Goal: Information Seeking & Learning: Check status

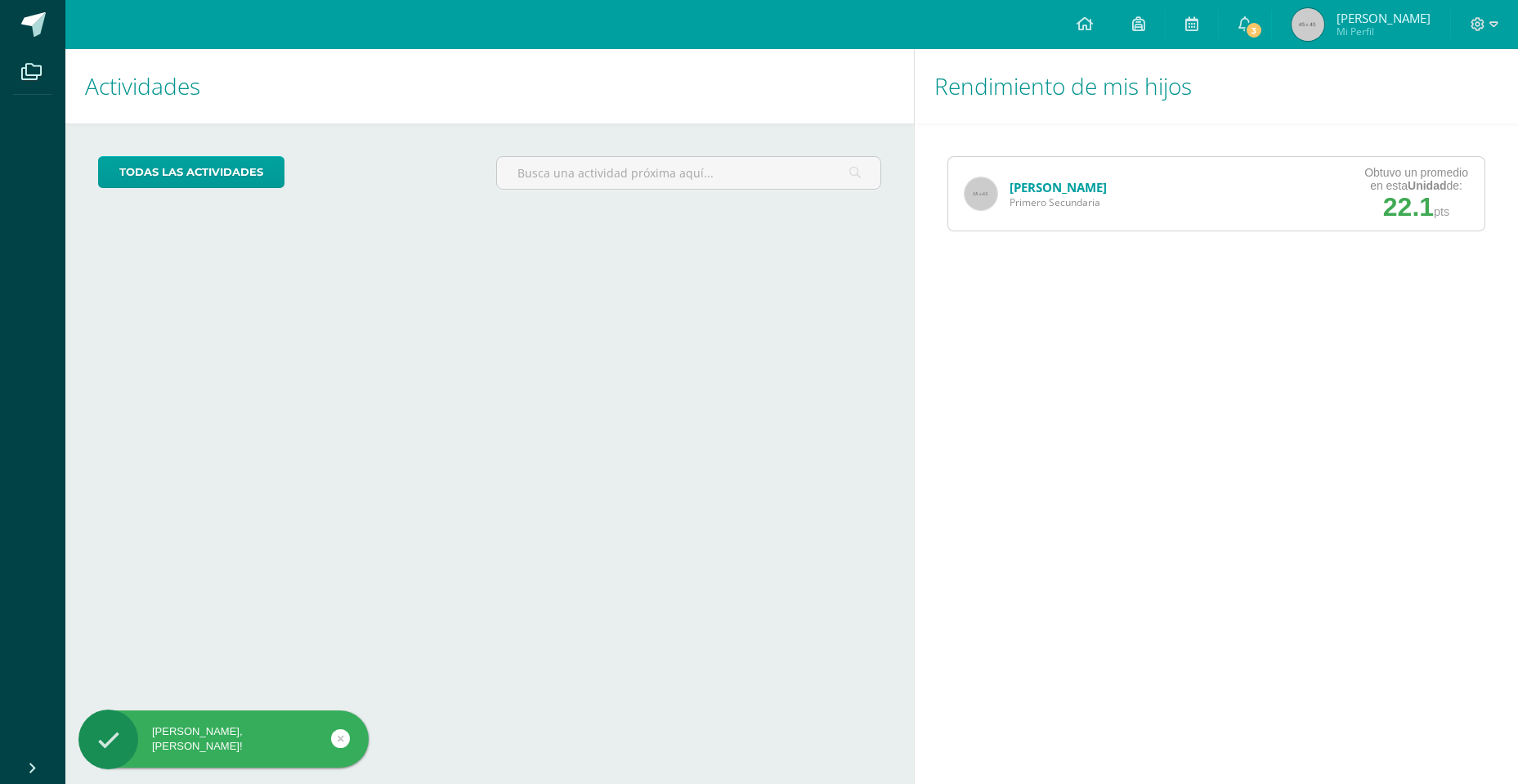
click at [1049, 193] on link "[PERSON_NAME]" at bounding box center [1058, 187] width 98 height 17
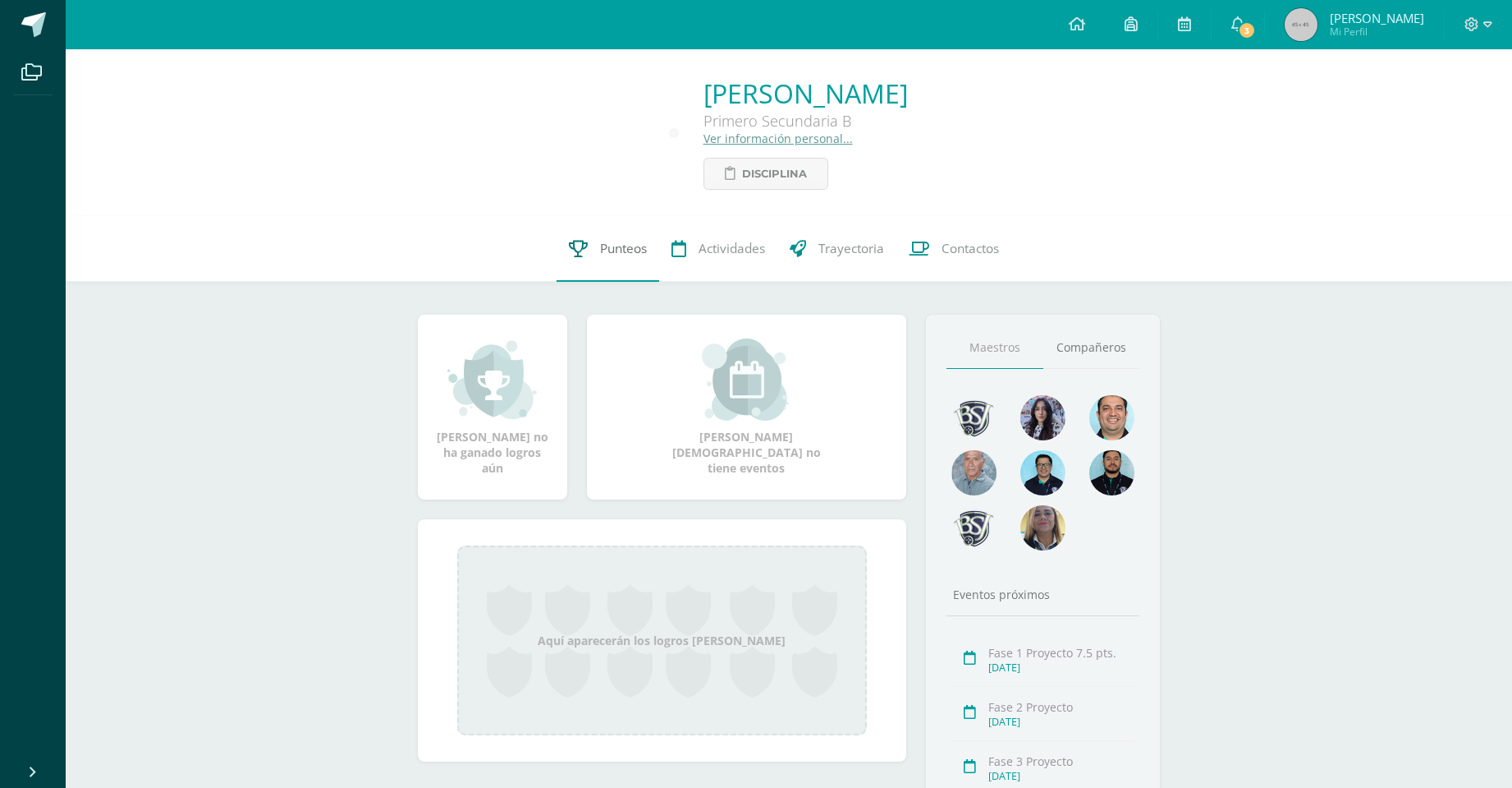
click at [595, 253] on link "Punteos" at bounding box center [607, 248] width 102 height 66
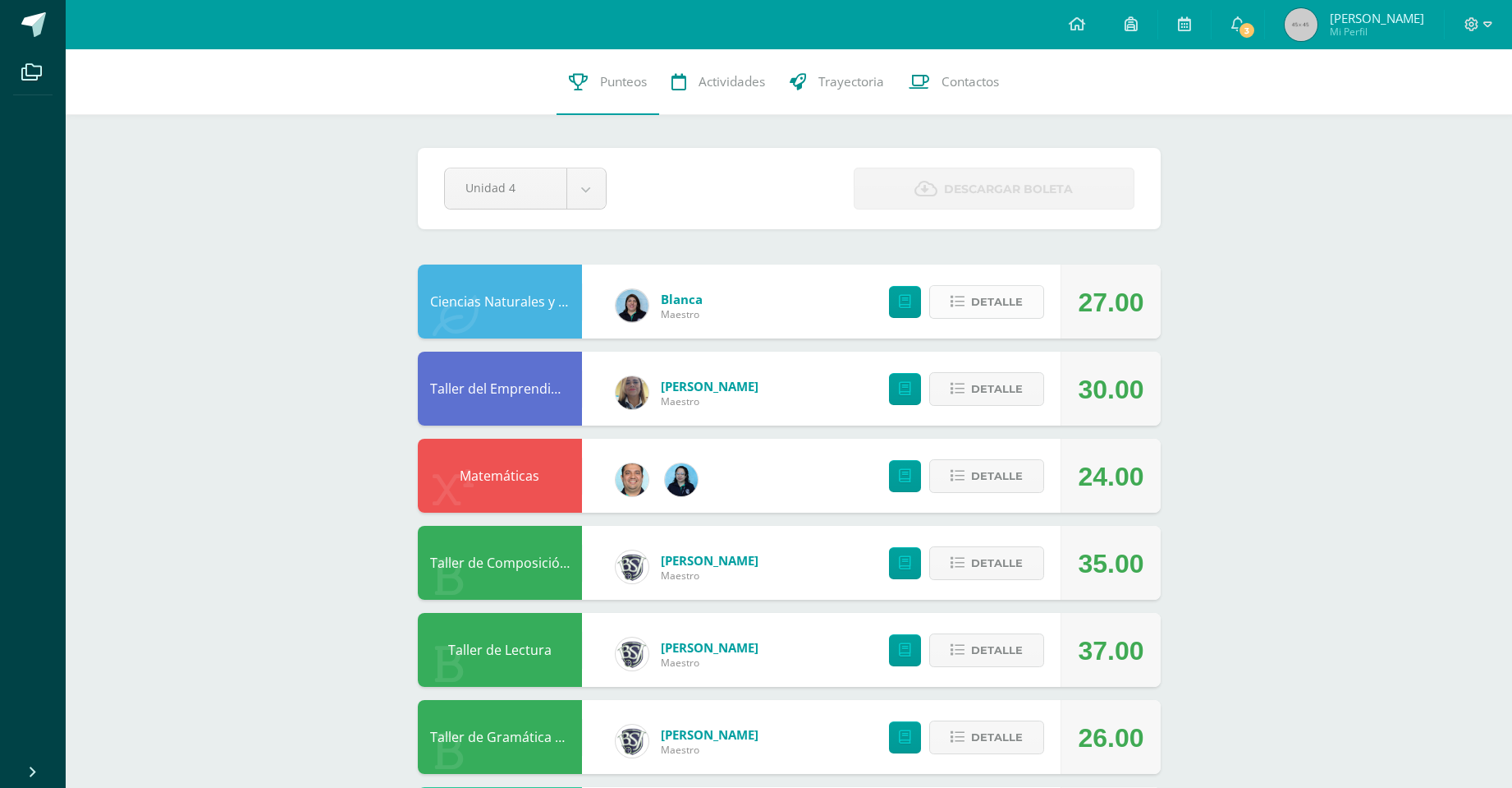
click at [993, 306] on span "Detalle" at bounding box center [997, 302] width 52 height 31
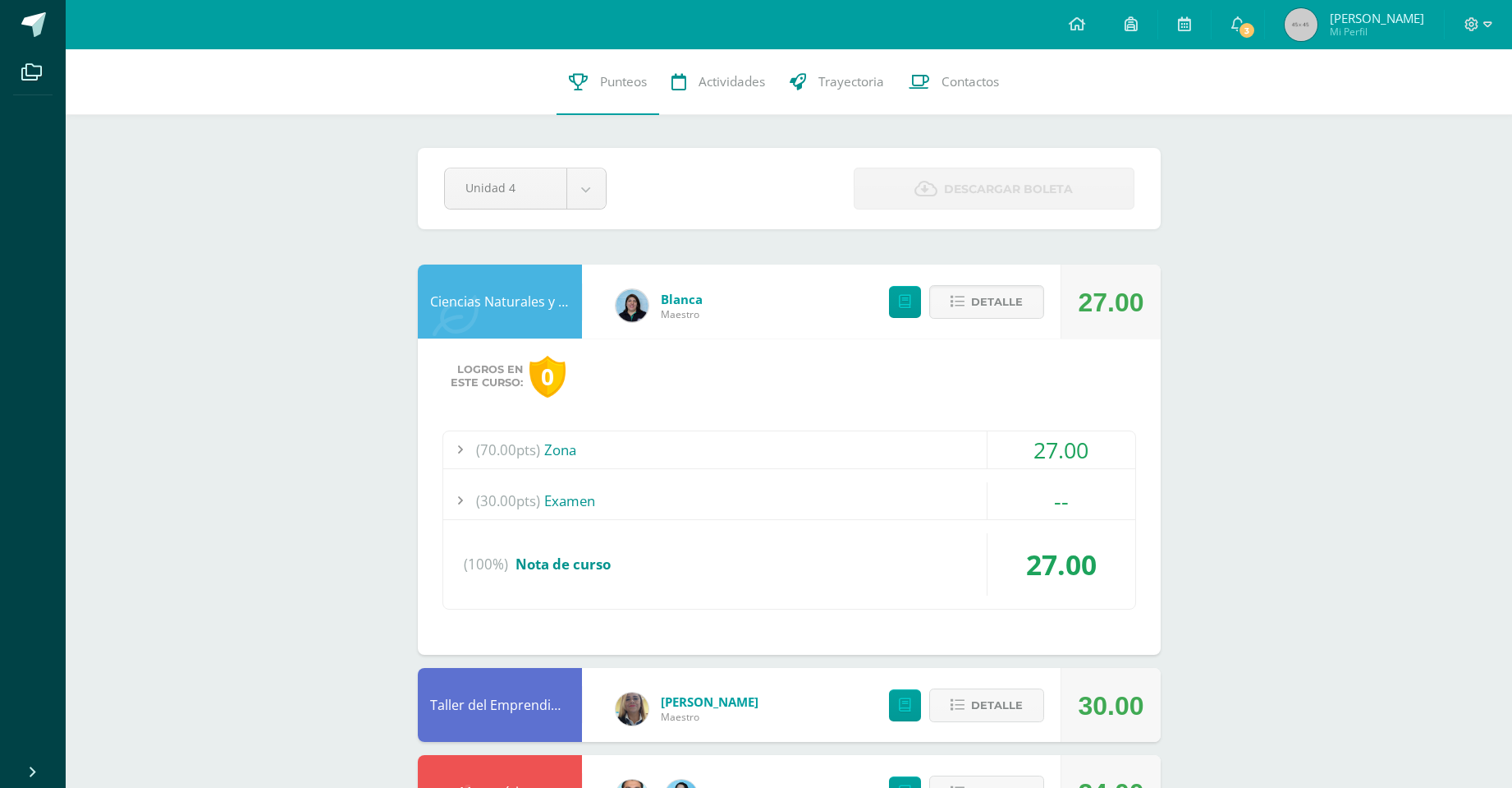
click at [505, 451] on span "(70.00pts)" at bounding box center [508, 450] width 64 height 37
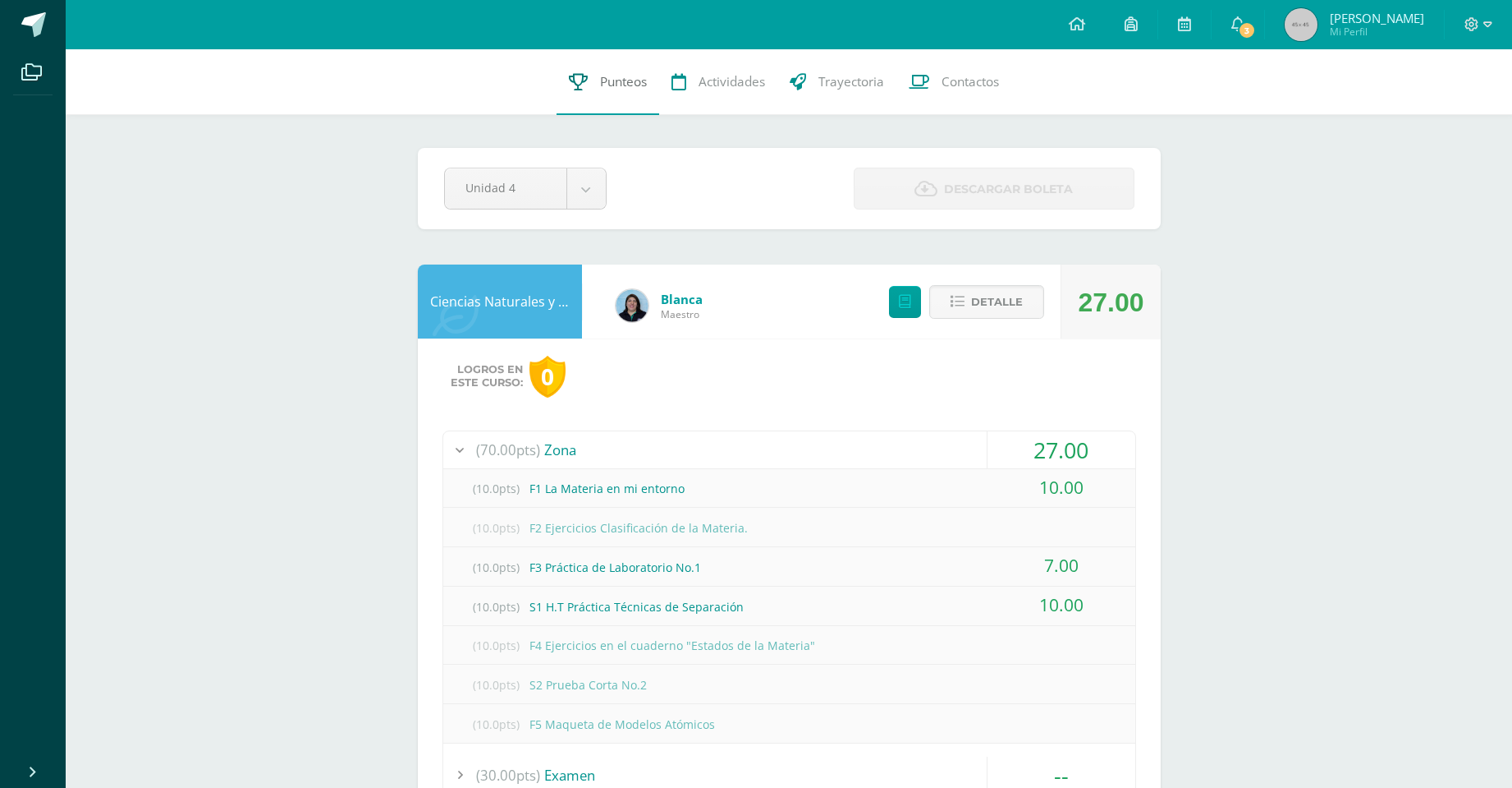
click at [605, 82] on span "Punteos" at bounding box center [623, 82] width 46 height 18
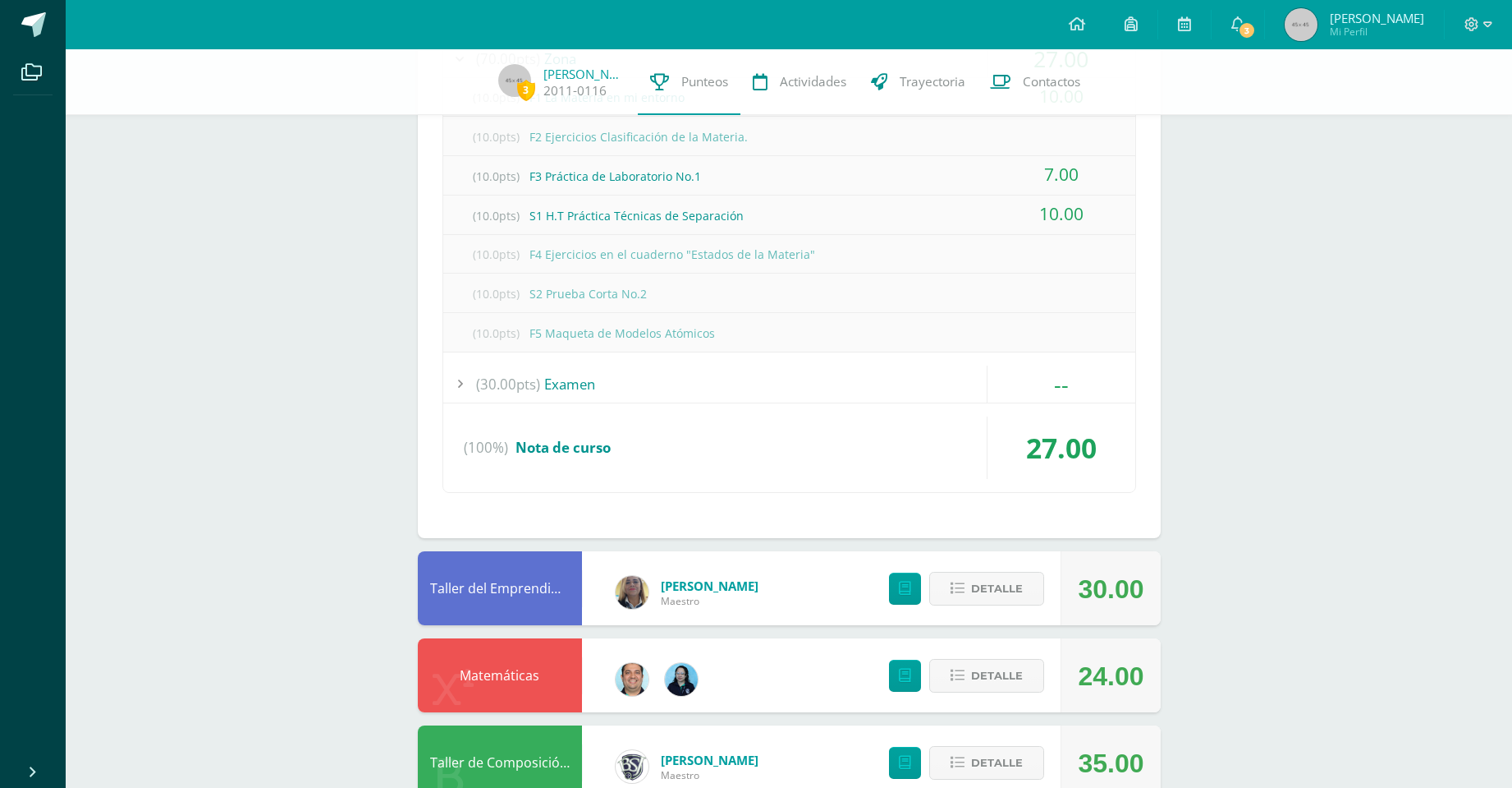
scroll to position [411, 0]
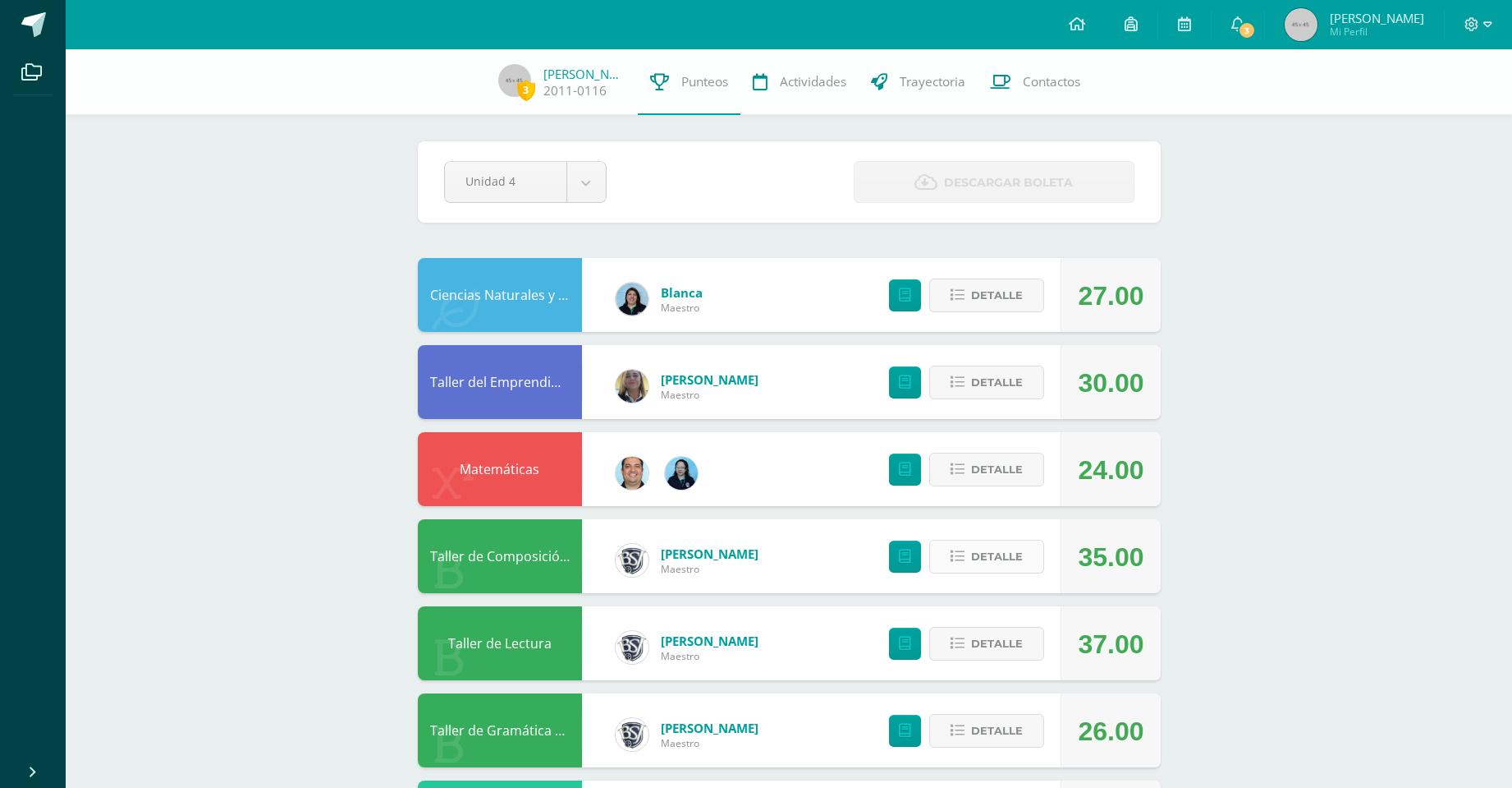
click at [1001, 555] on span "Detalle" at bounding box center [997, 557] width 52 height 31
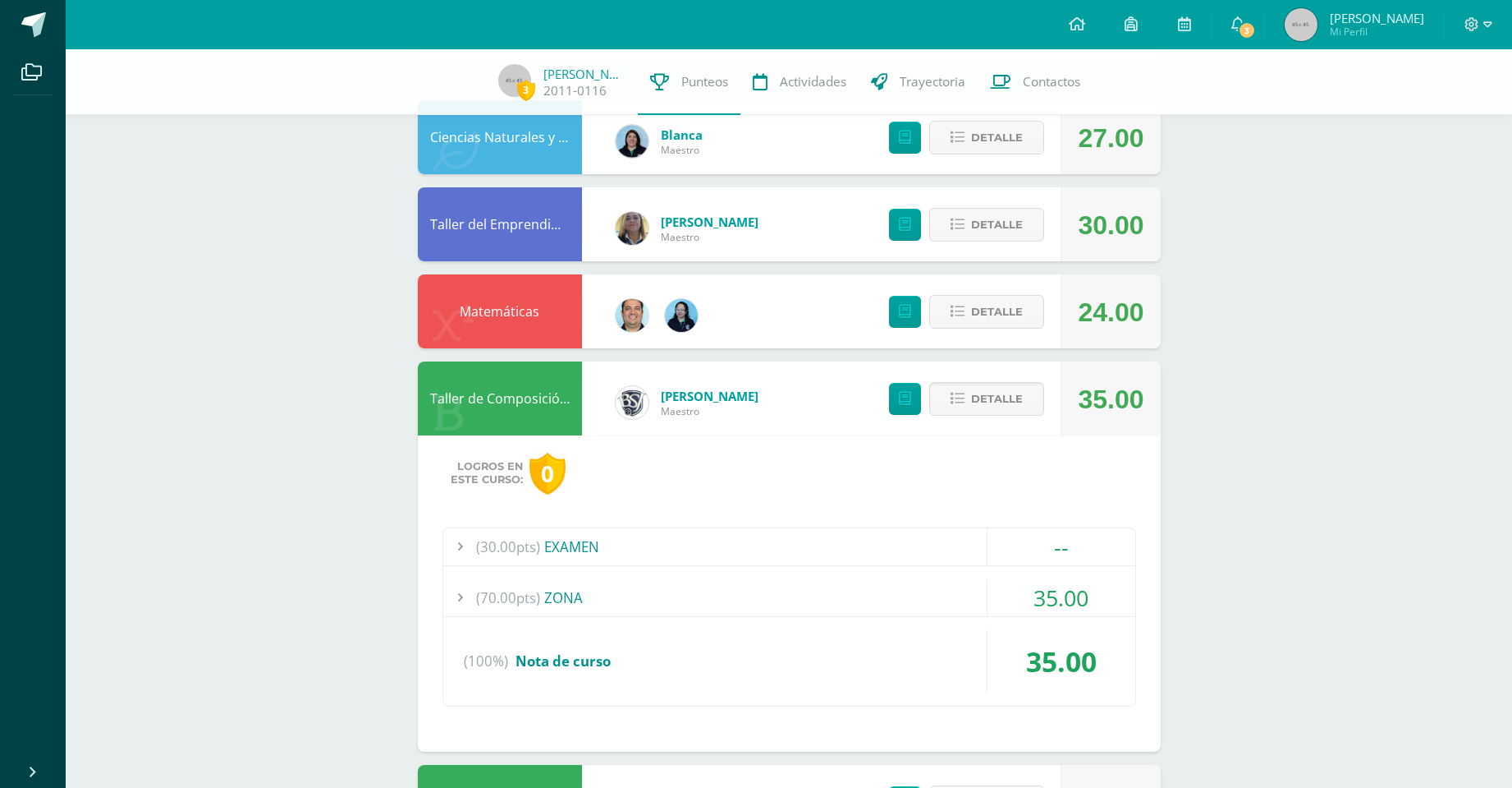
scroll to position [164, 0]
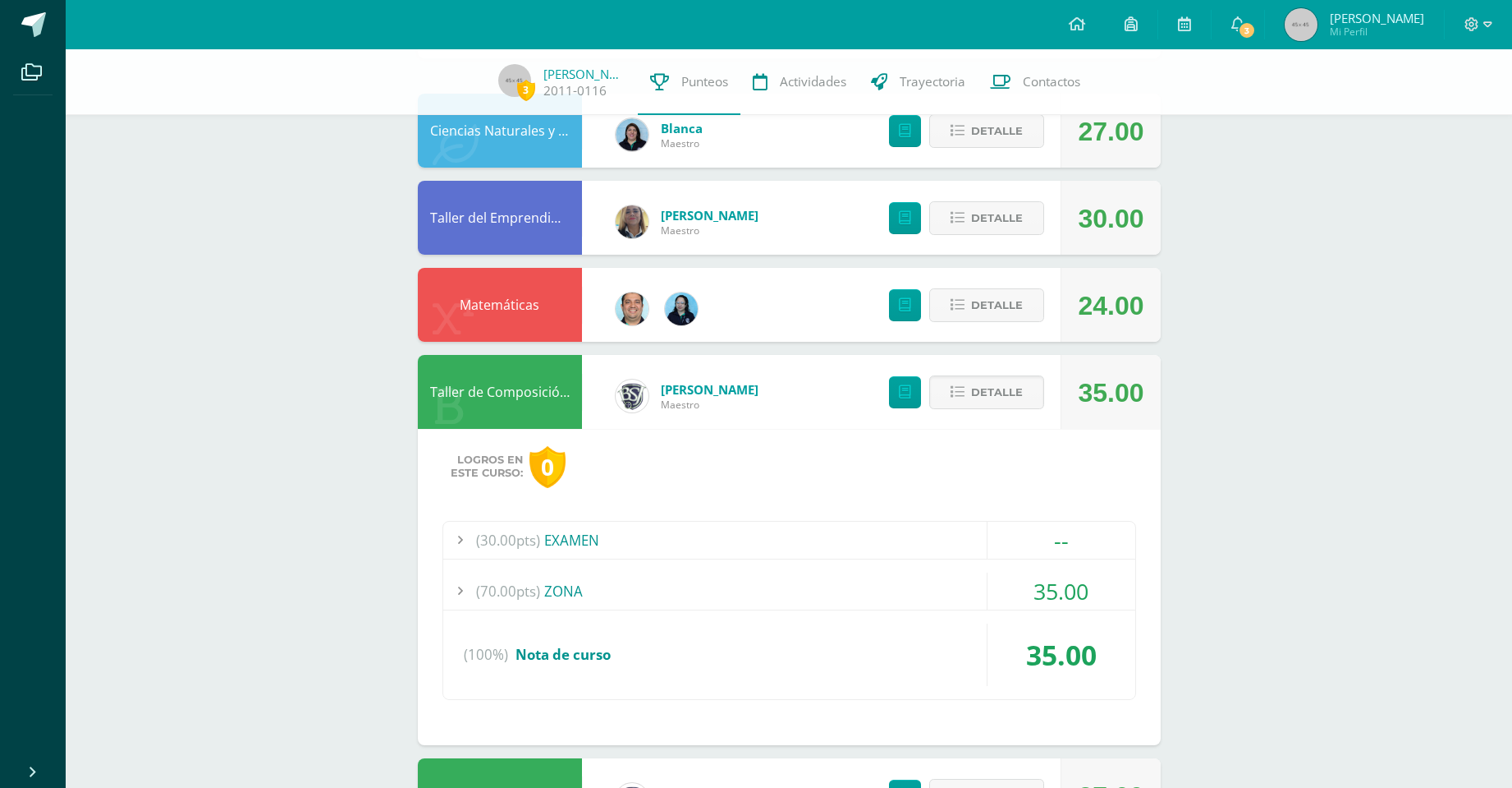
click at [582, 596] on div "(70.00pts) ZONA" at bounding box center [789, 591] width 692 height 37
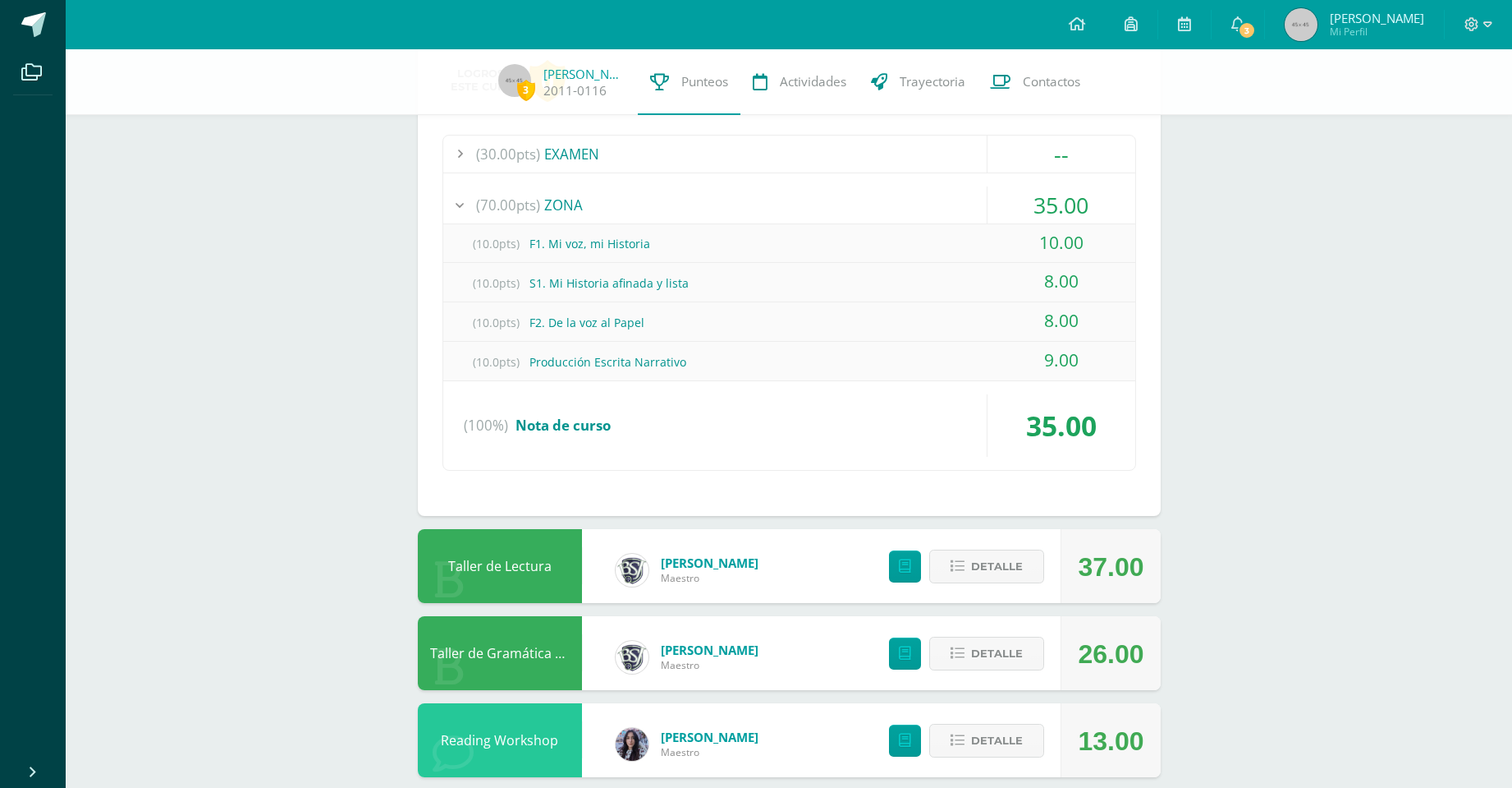
scroll to position [575, 0]
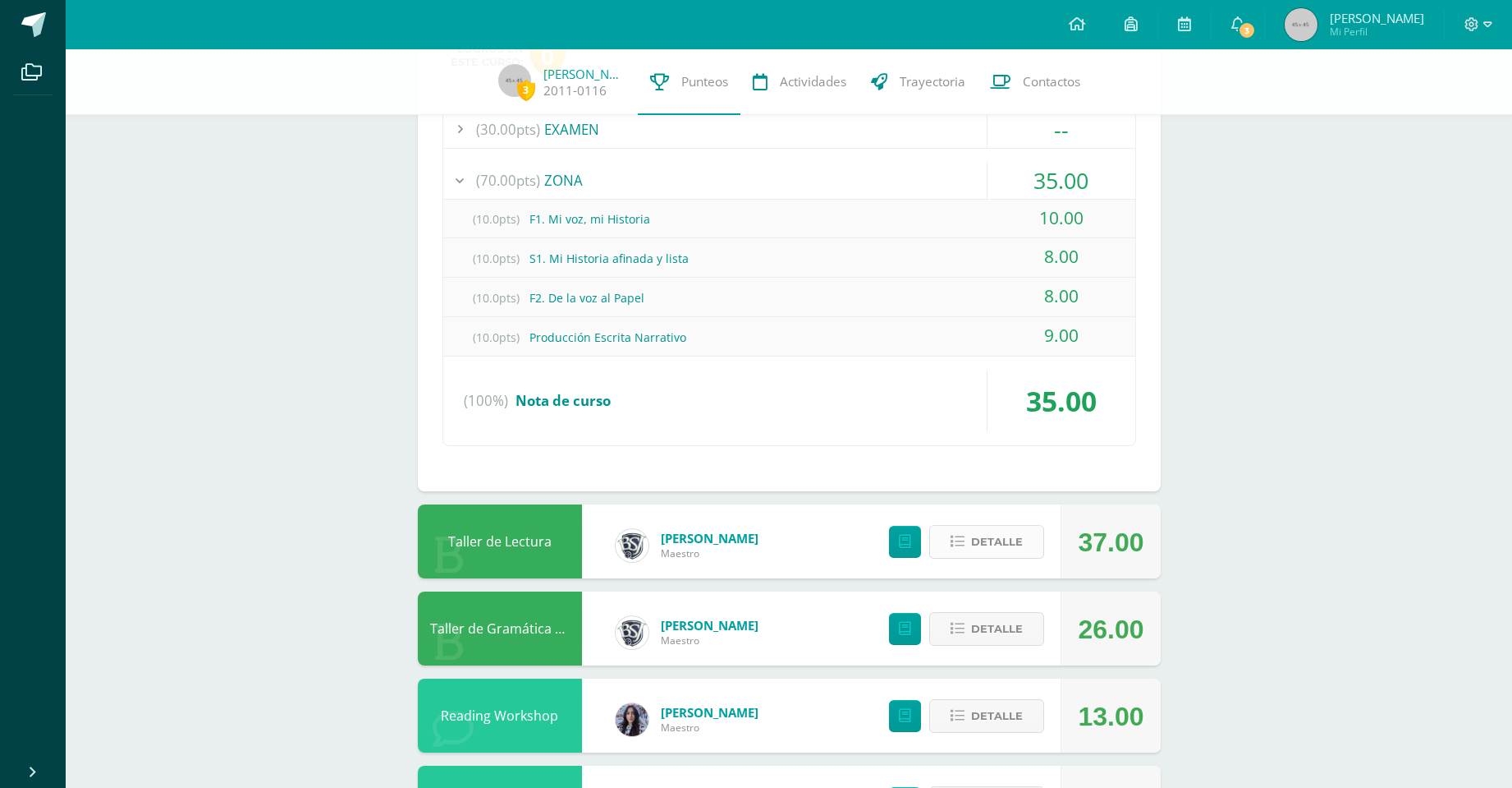
click at [969, 543] on button "Detalle" at bounding box center [986, 542] width 115 height 33
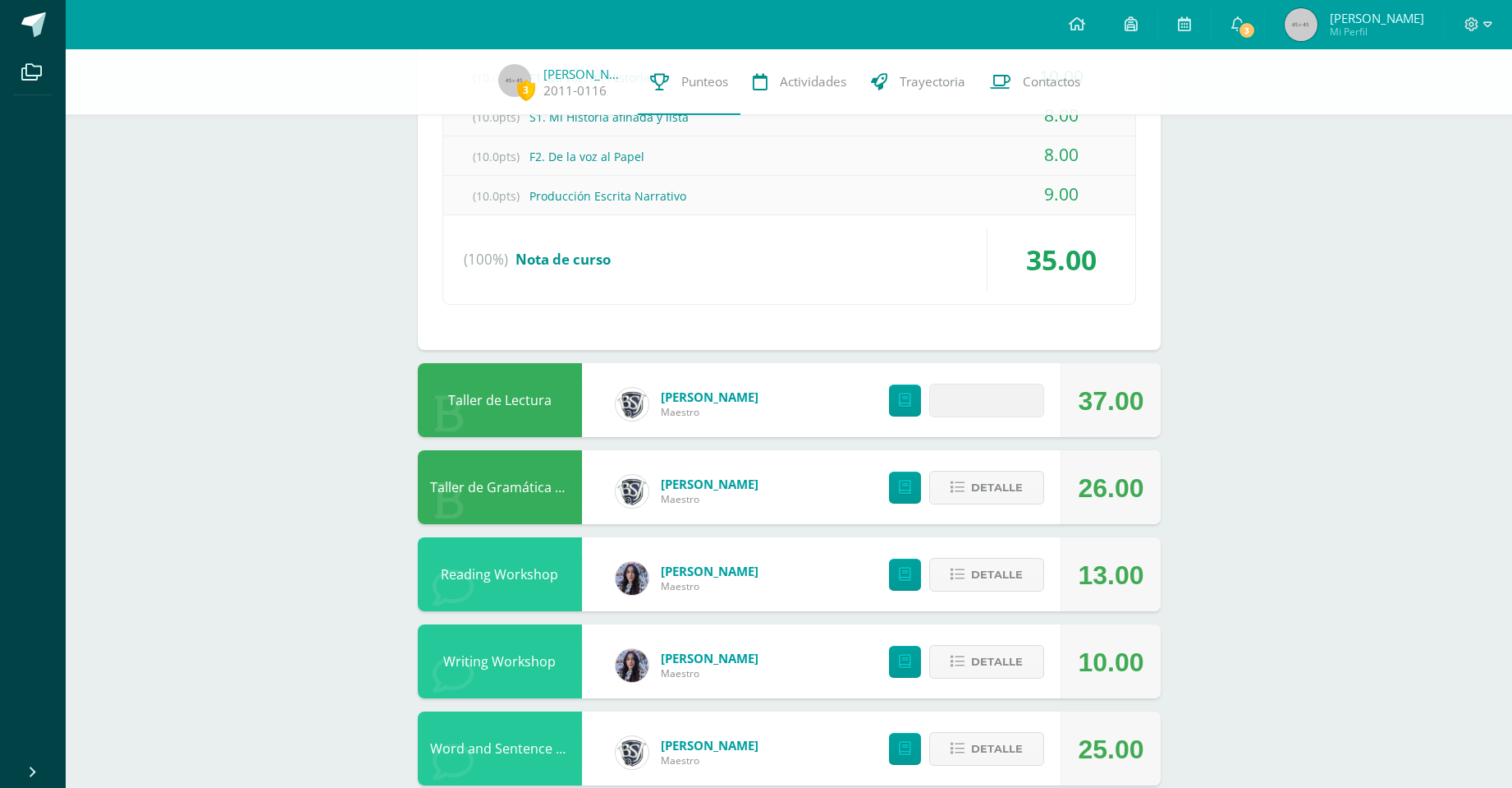
scroll to position [739, 0]
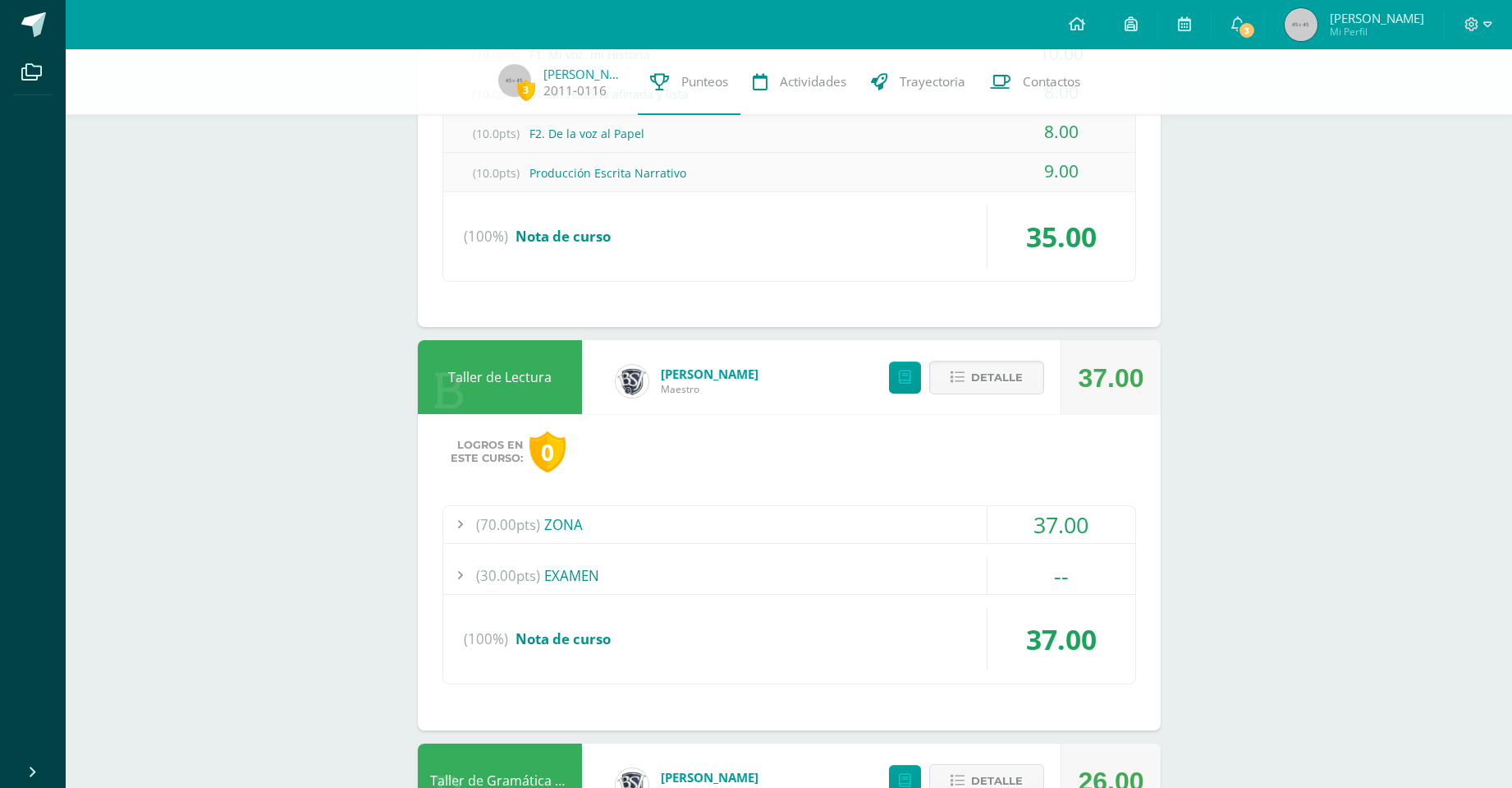
click at [555, 517] on div "(70.00pts) ZONA" at bounding box center [789, 524] width 692 height 37
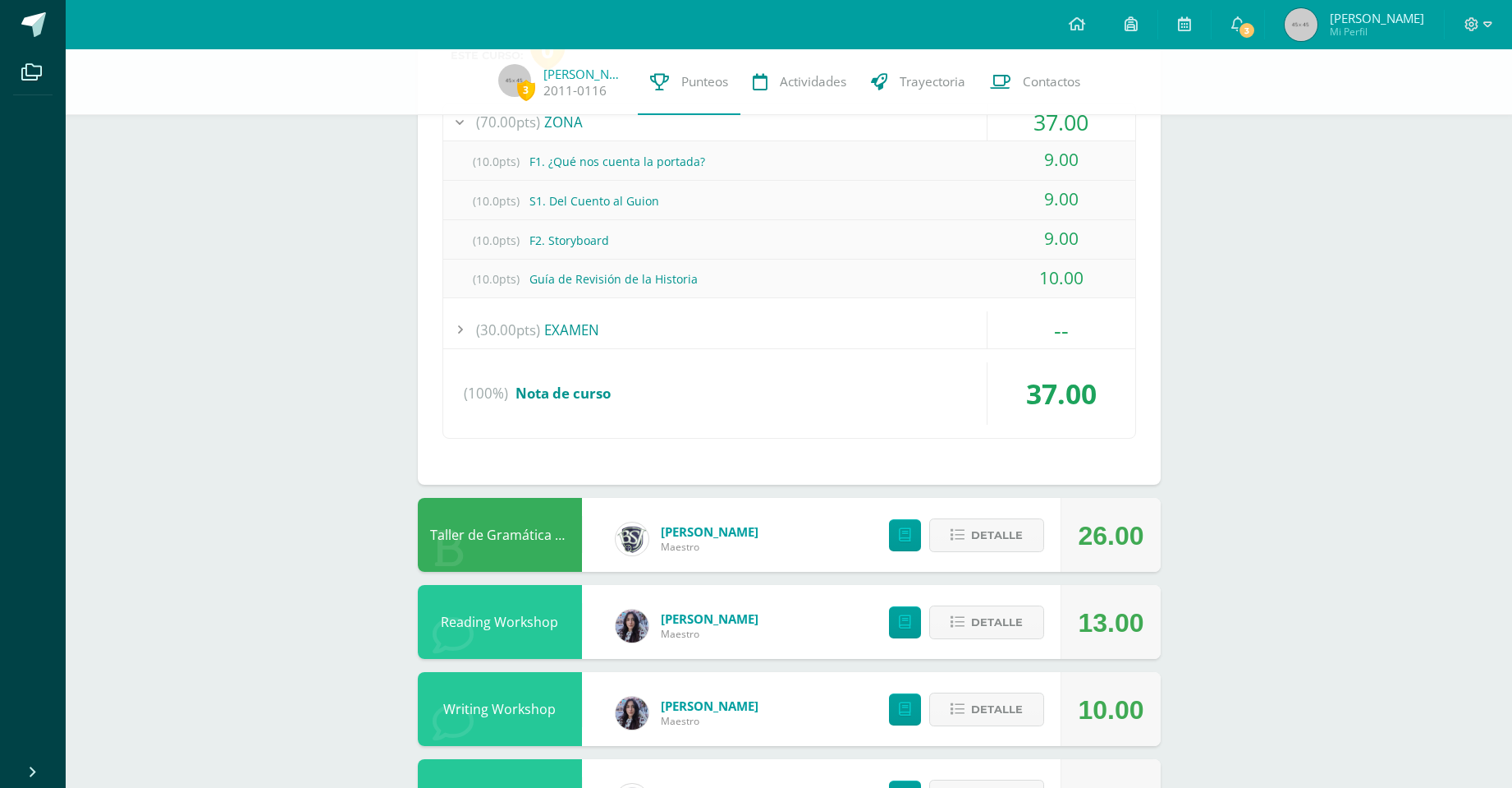
scroll to position [986, 0]
click at [997, 529] on span "Detalle" at bounding box center [997, 534] width 52 height 31
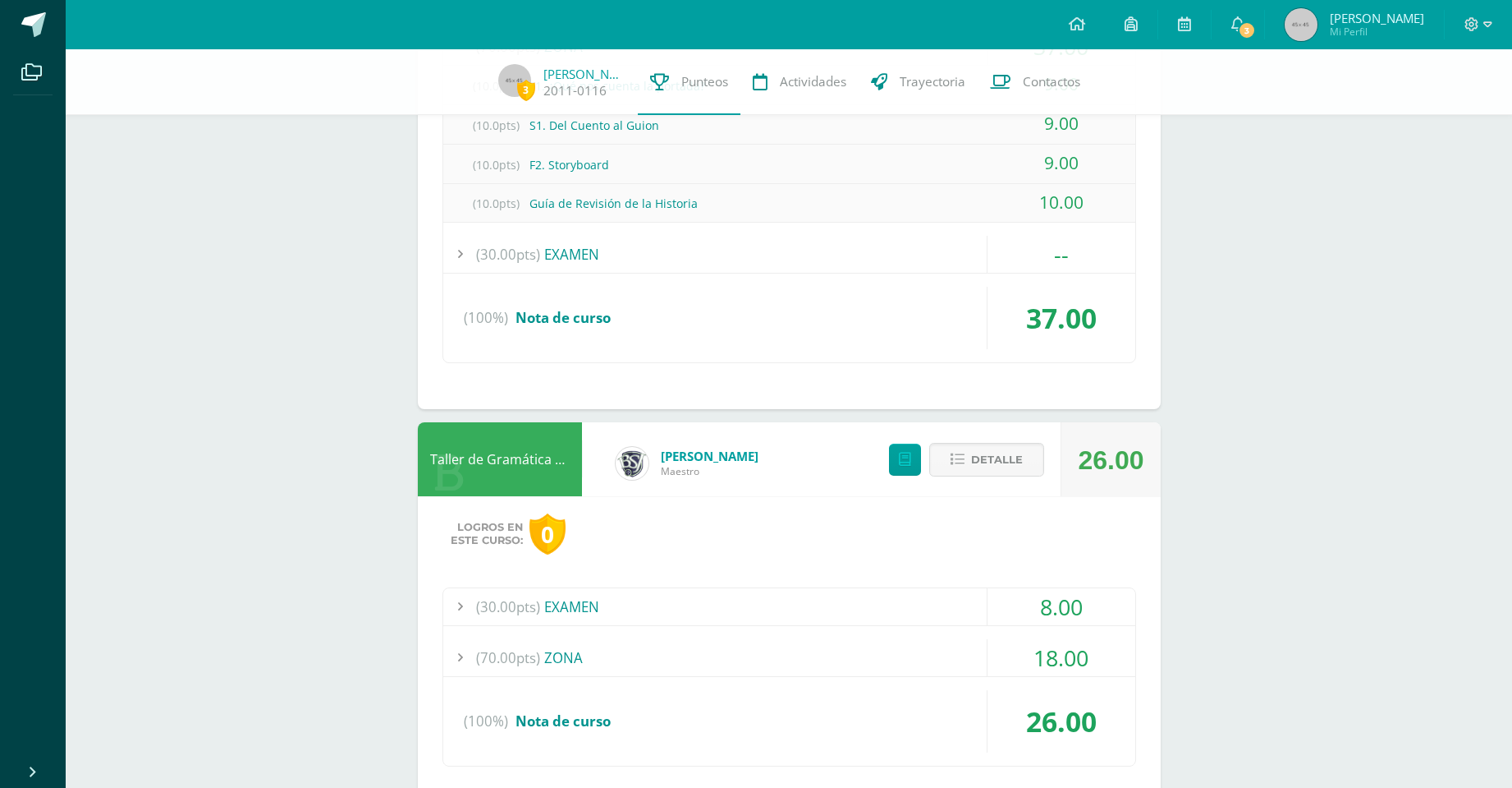
scroll to position [1150, 0]
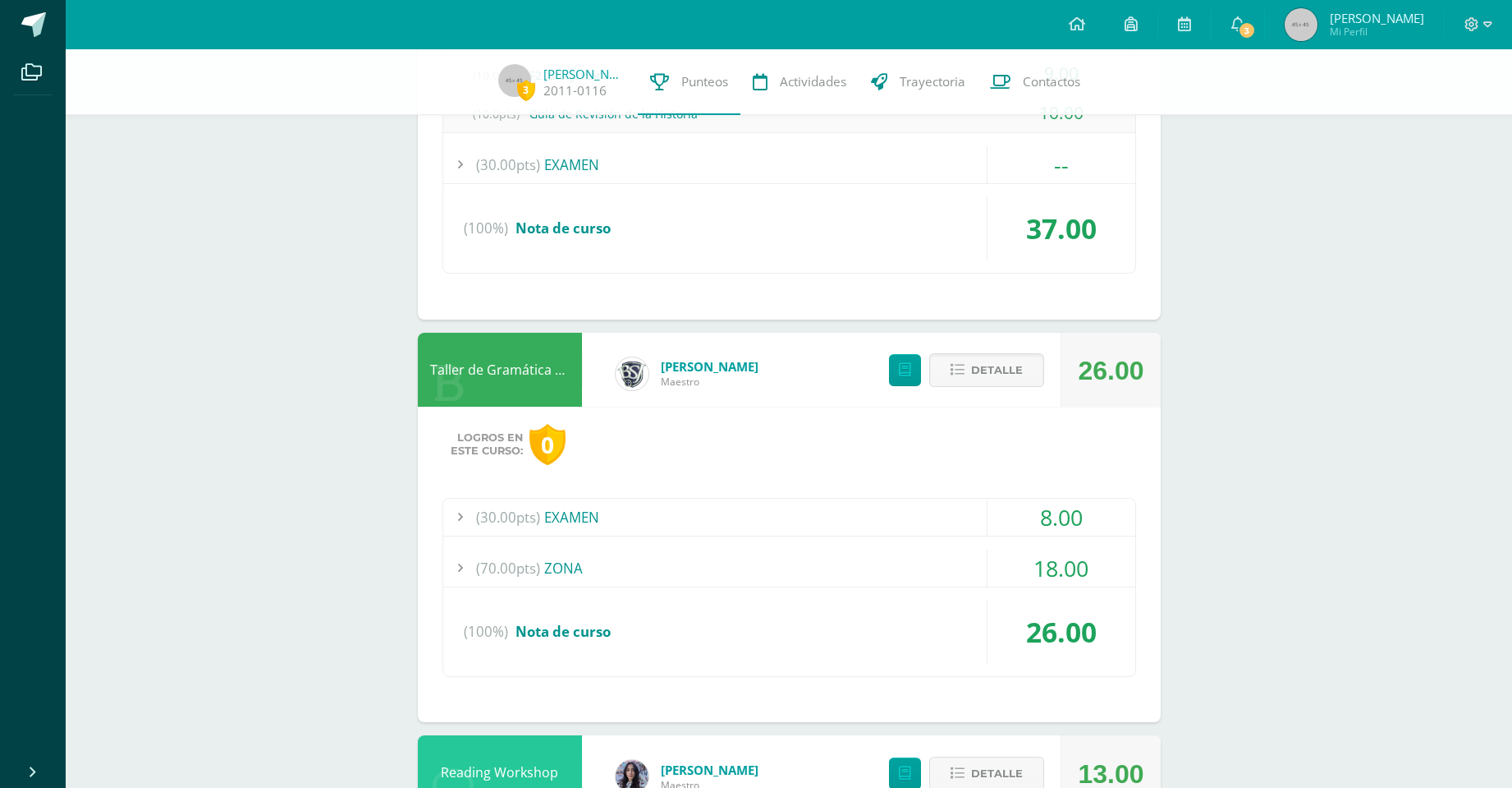
click at [566, 519] on div "(30.00pts) EXAMEN" at bounding box center [789, 517] width 692 height 37
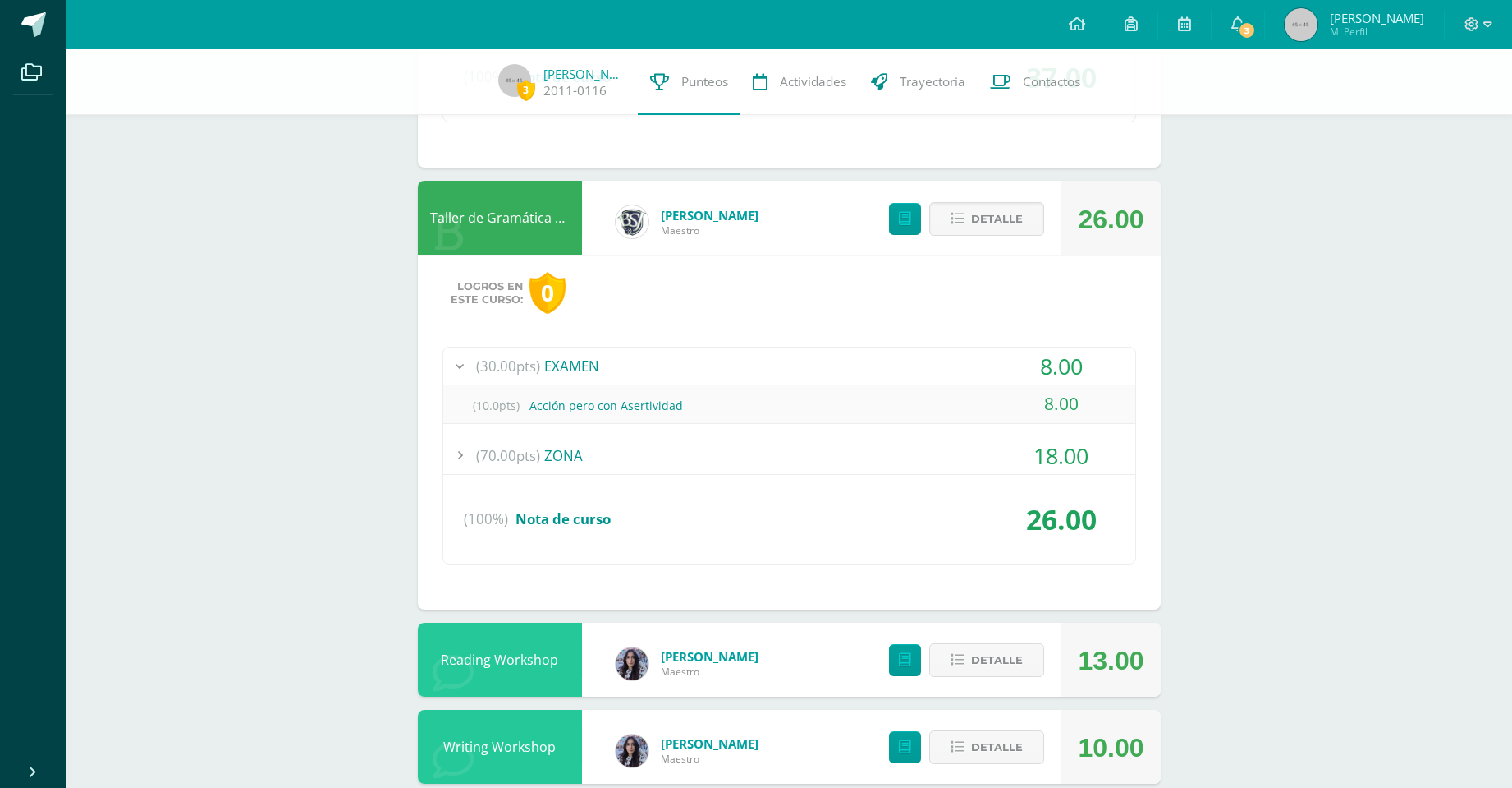
scroll to position [1147, 0]
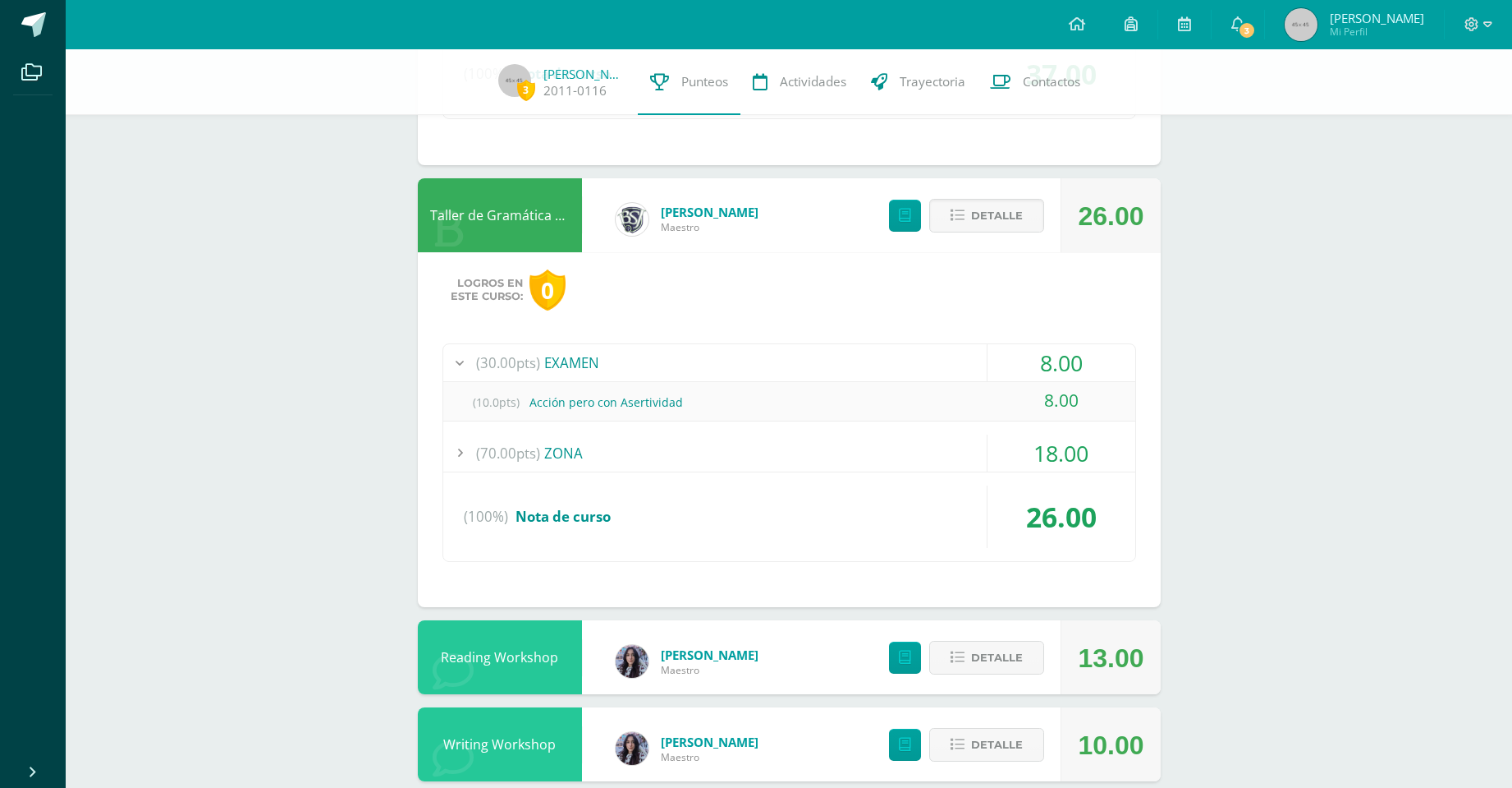
click at [568, 457] on div "(70.00pts) ZONA" at bounding box center [789, 453] width 692 height 37
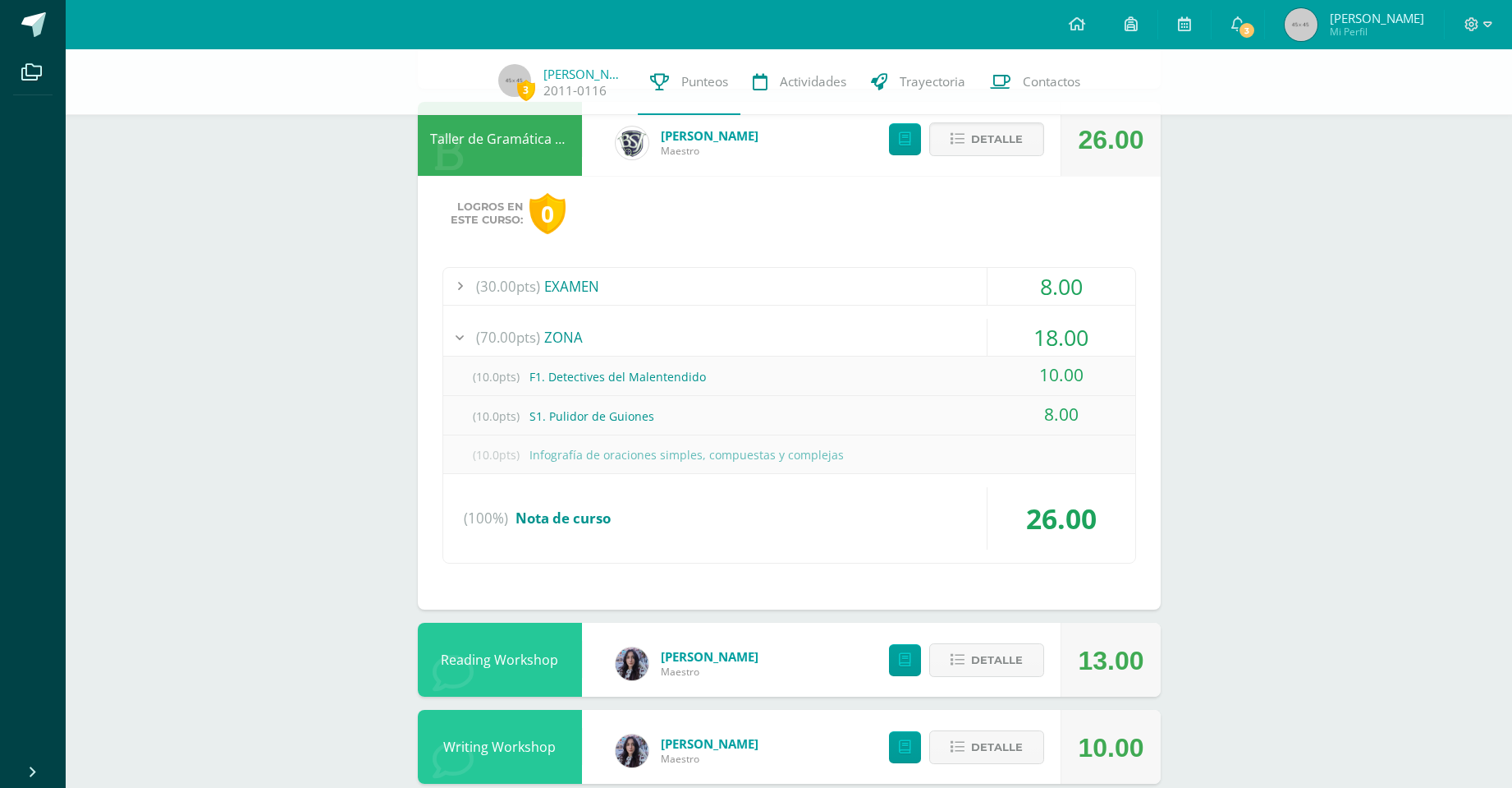
scroll to position [1312, 0]
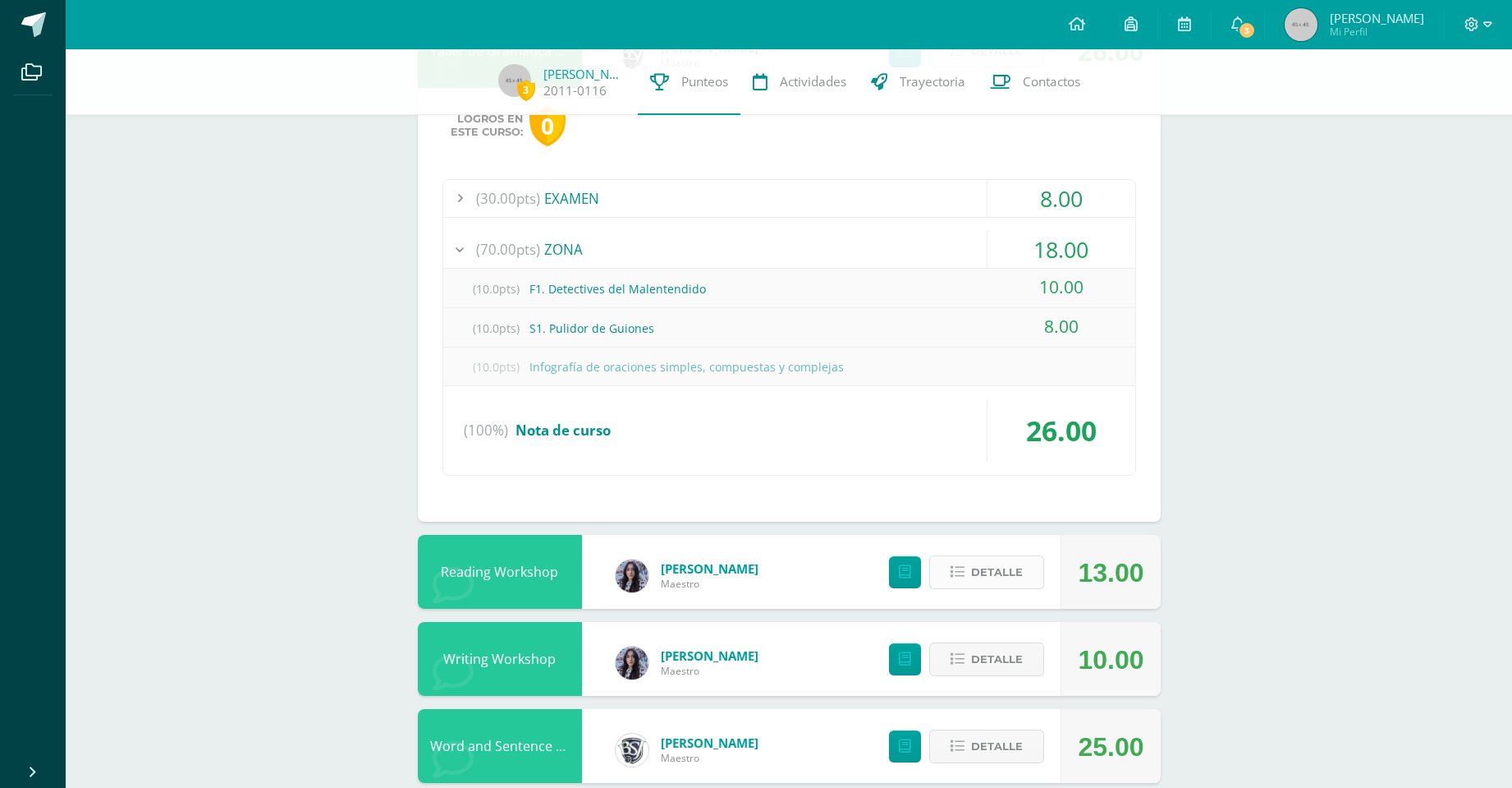
click at [1000, 571] on span "Detalle" at bounding box center [997, 571] width 52 height 31
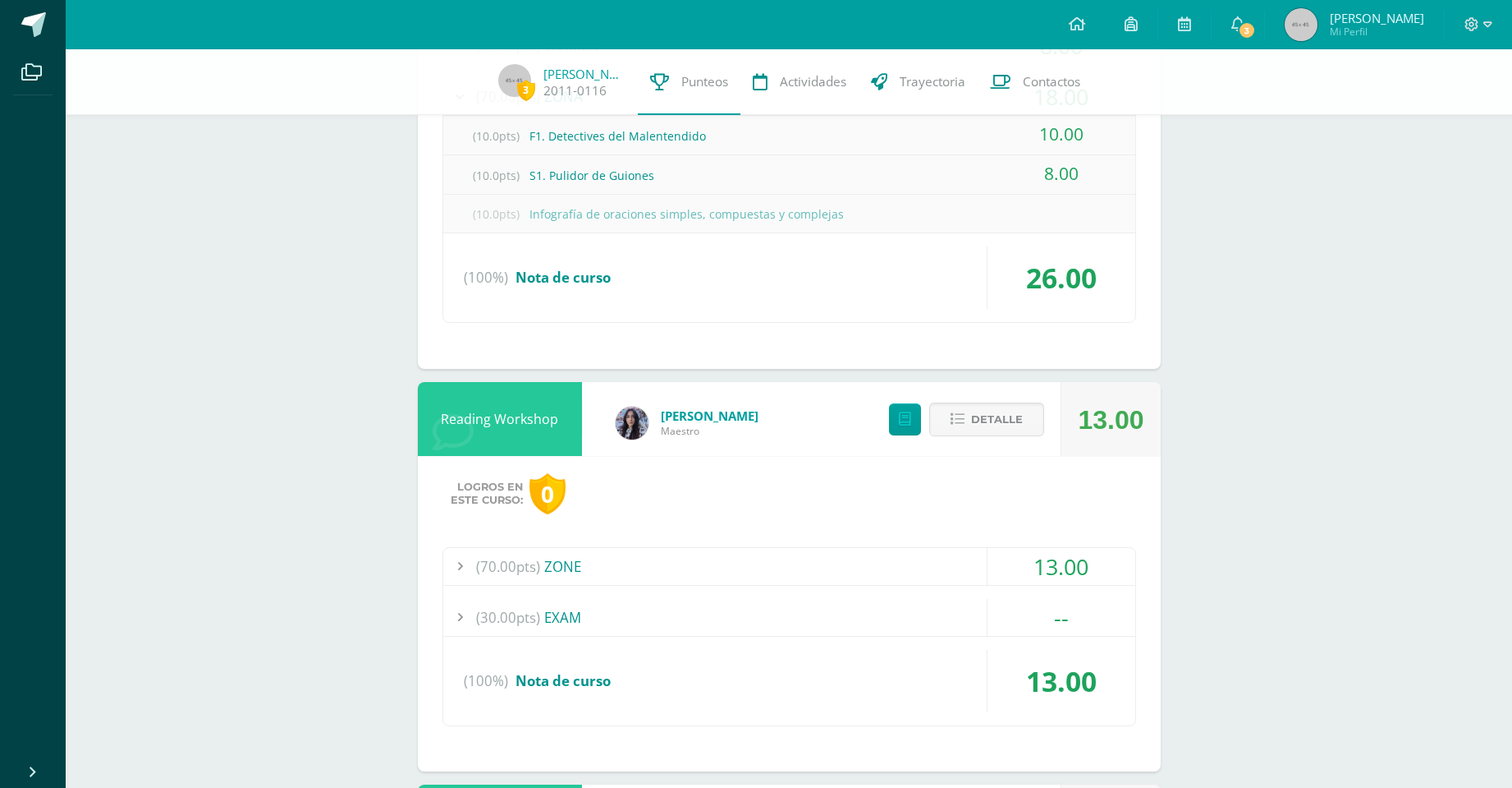
scroll to position [1476, 0]
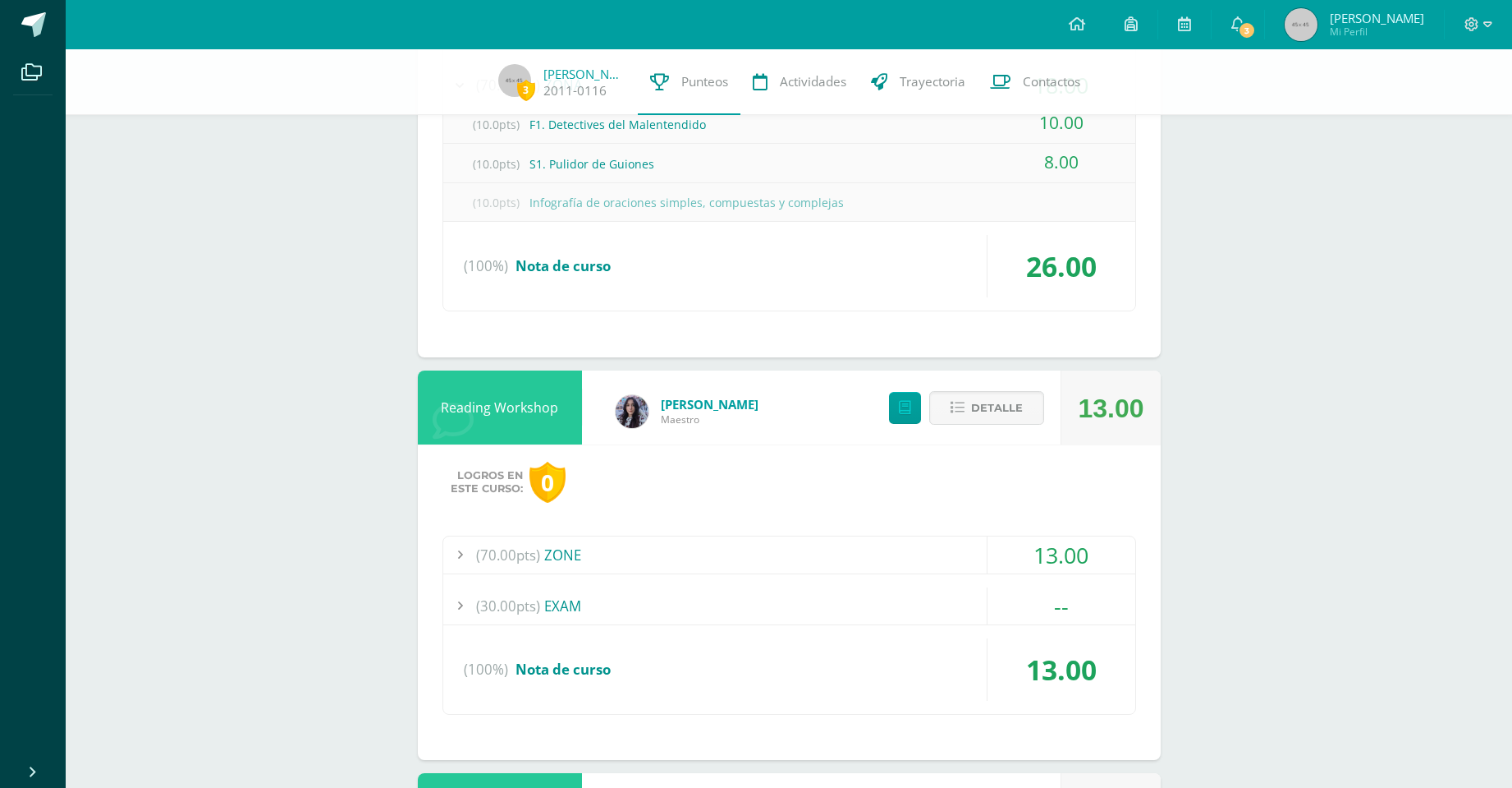
click at [569, 557] on div "(70.00pts) ZONE" at bounding box center [789, 555] width 692 height 37
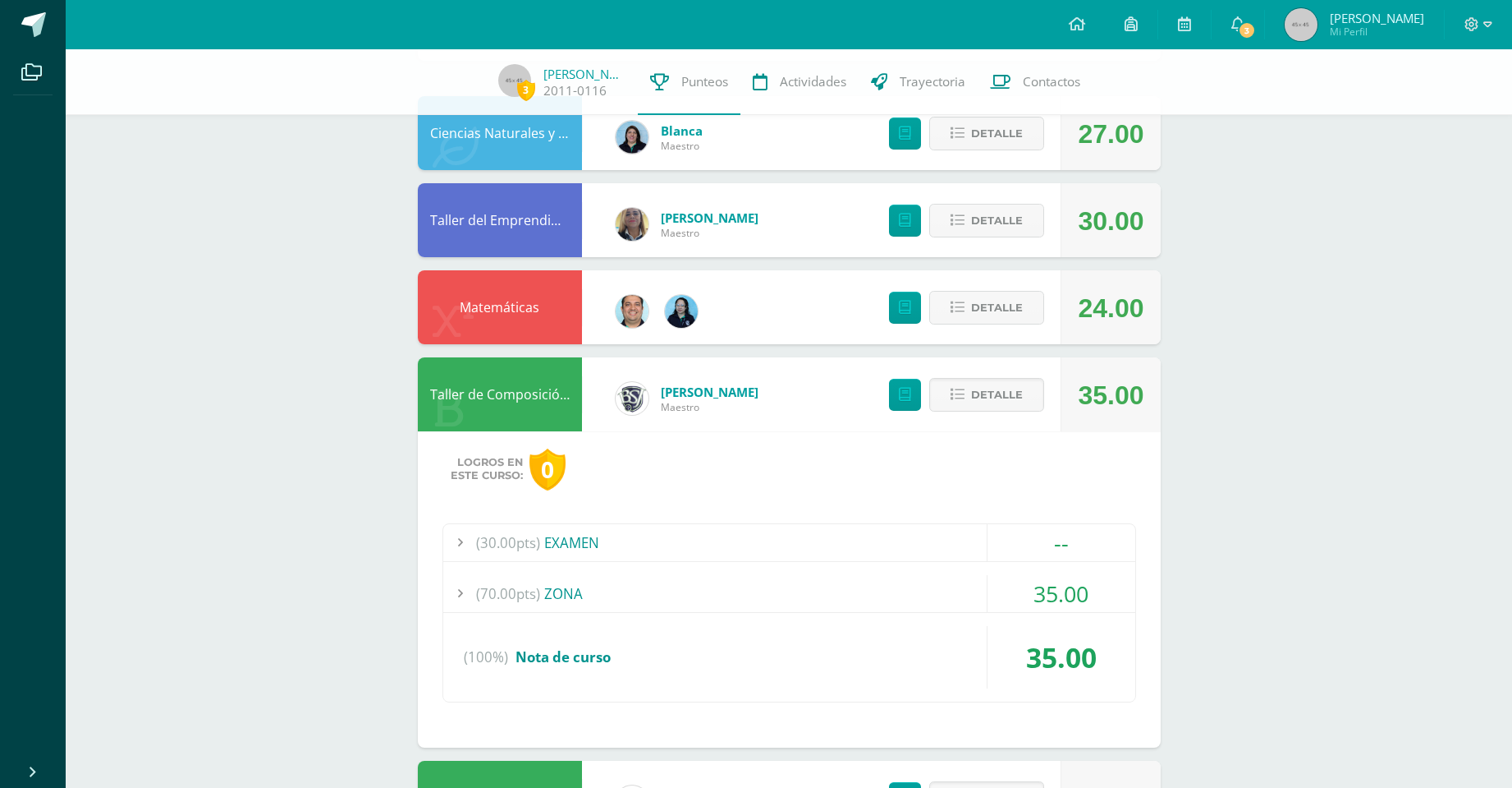
scroll to position [80, 0]
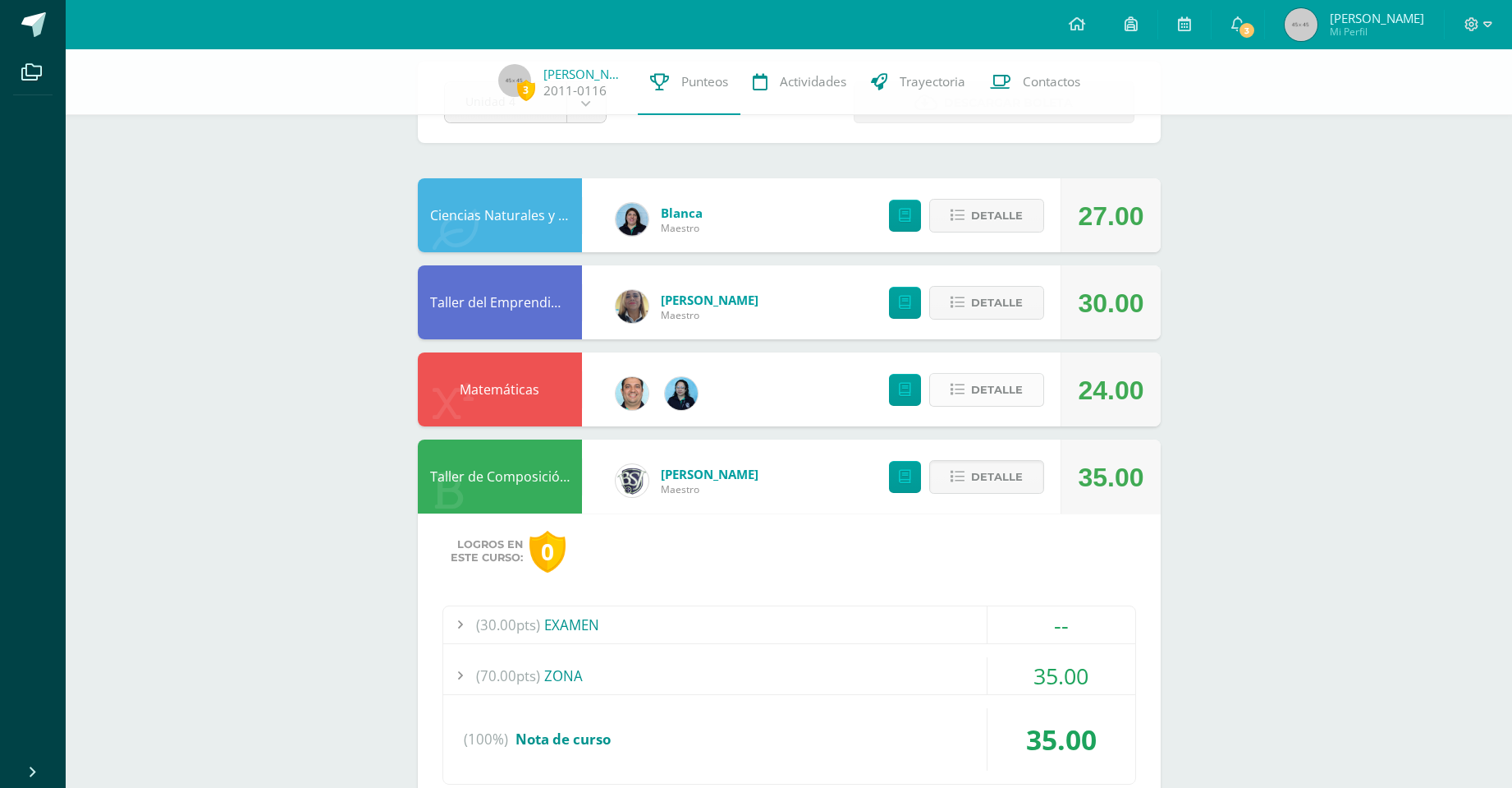
click at [991, 394] on span "Detalle" at bounding box center [997, 389] width 52 height 31
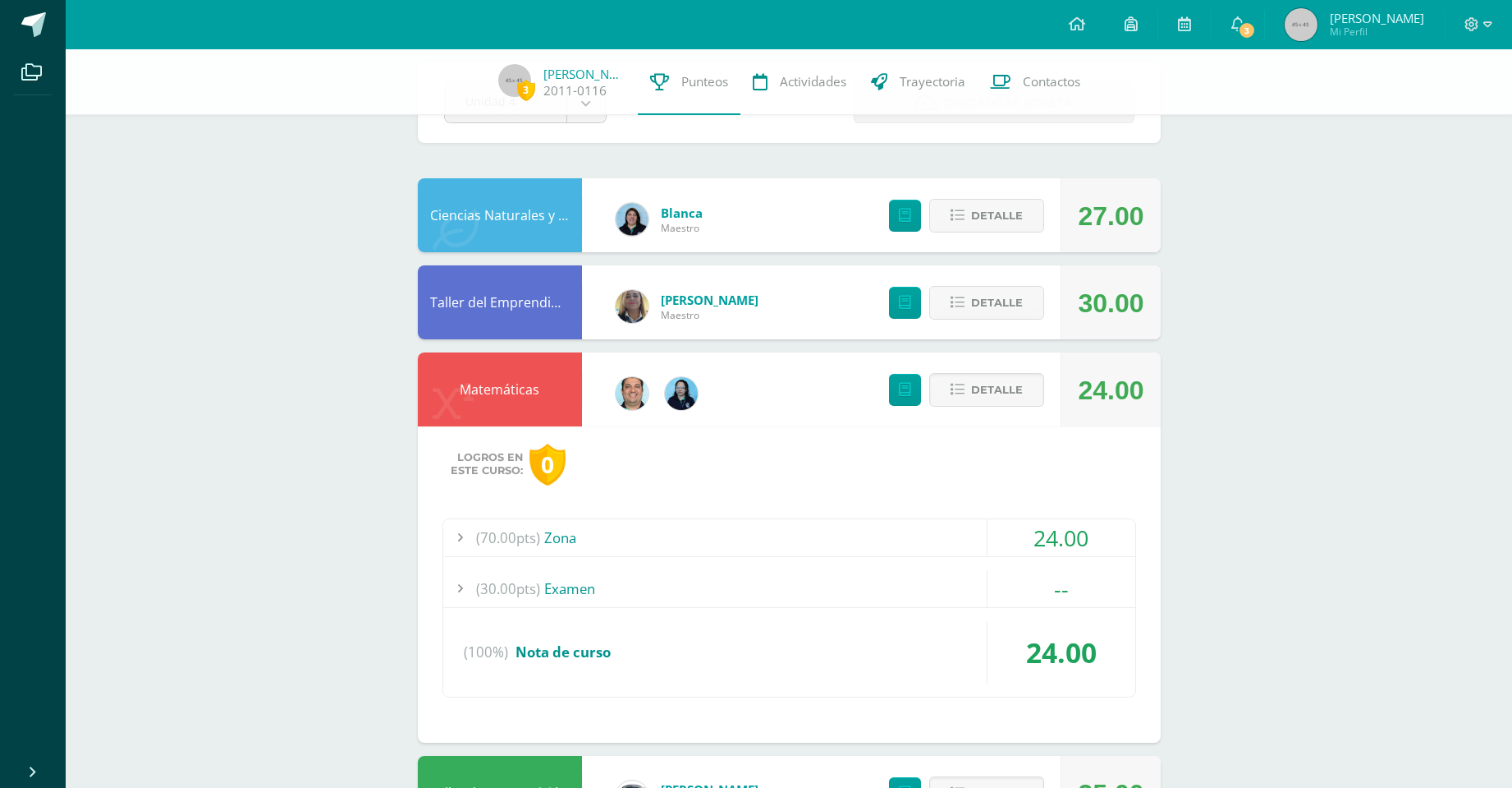
click at [566, 529] on div "(70.00pts) Zona" at bounding box center [789, 537] width 692 height 37
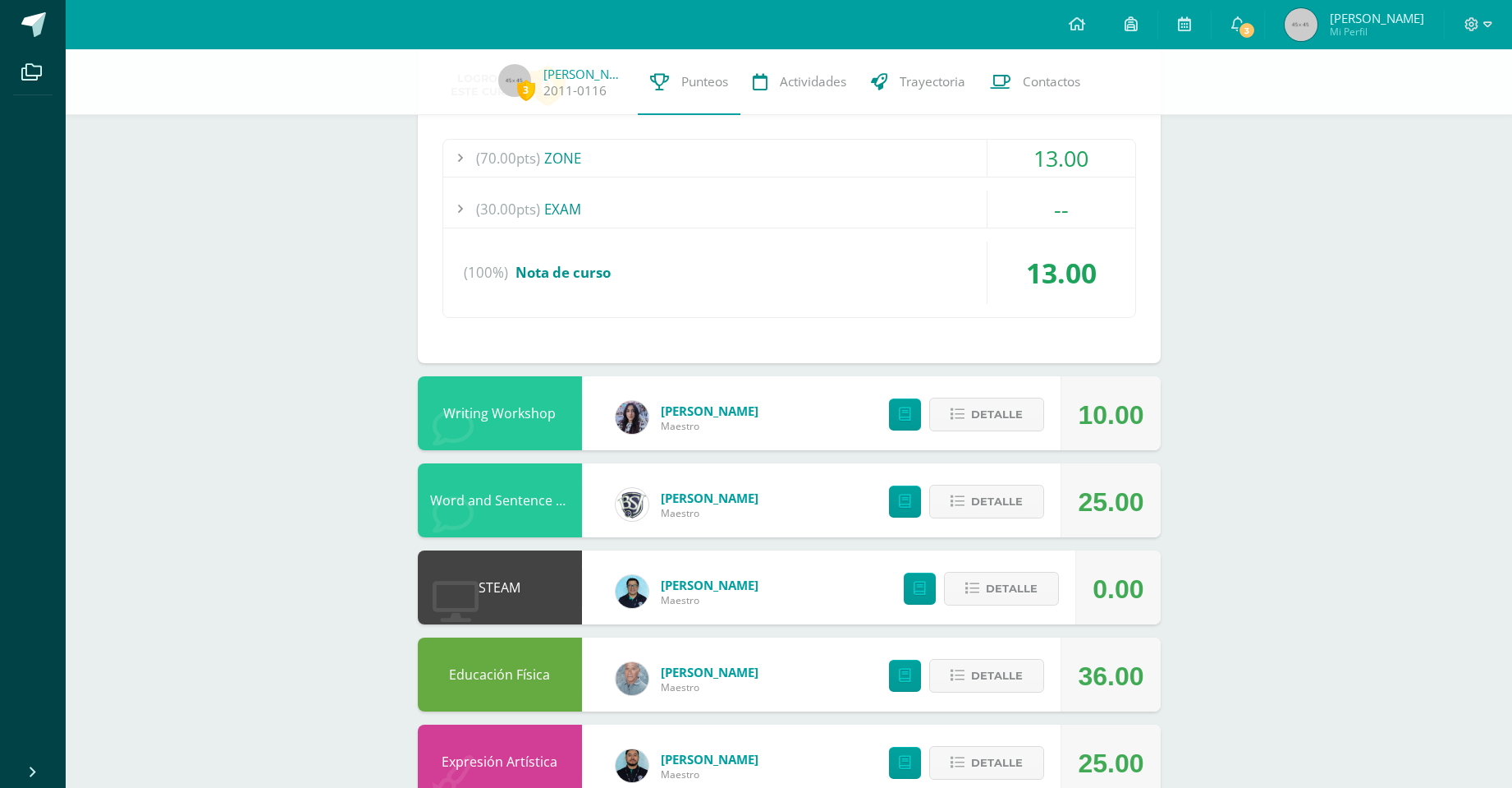
scroll to position [2464, 0]
click at [961, 395] on div "Detalle" at bounding box center [963, 412] width 196 height 74
click at [977, 410] on span "Detalle" at bounding box center [997, 414] width 52 height 31
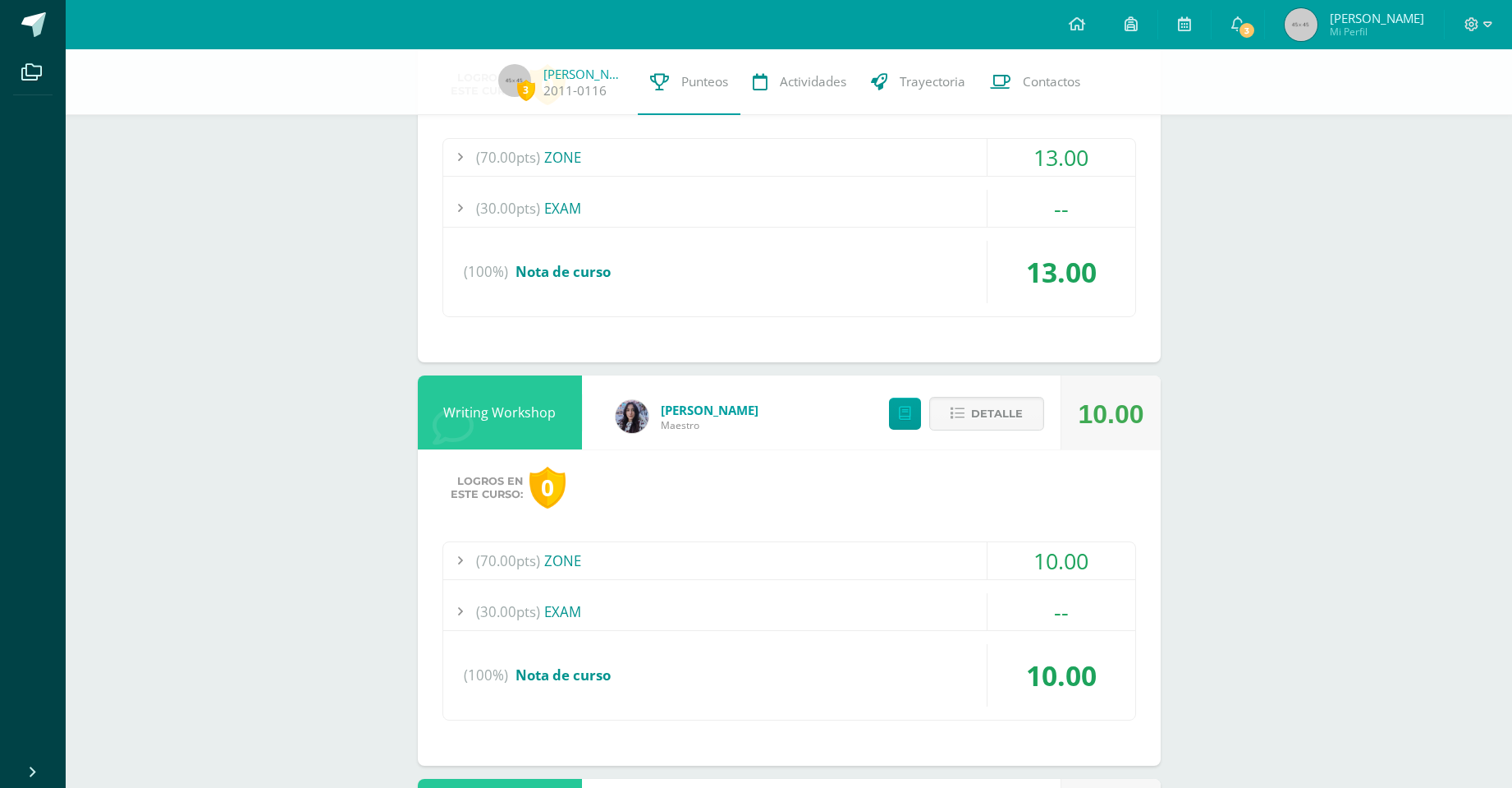
click at [545, 557] on div "(70.00pts) ZONE" at bounding box center [789, 561] width 692 height 37
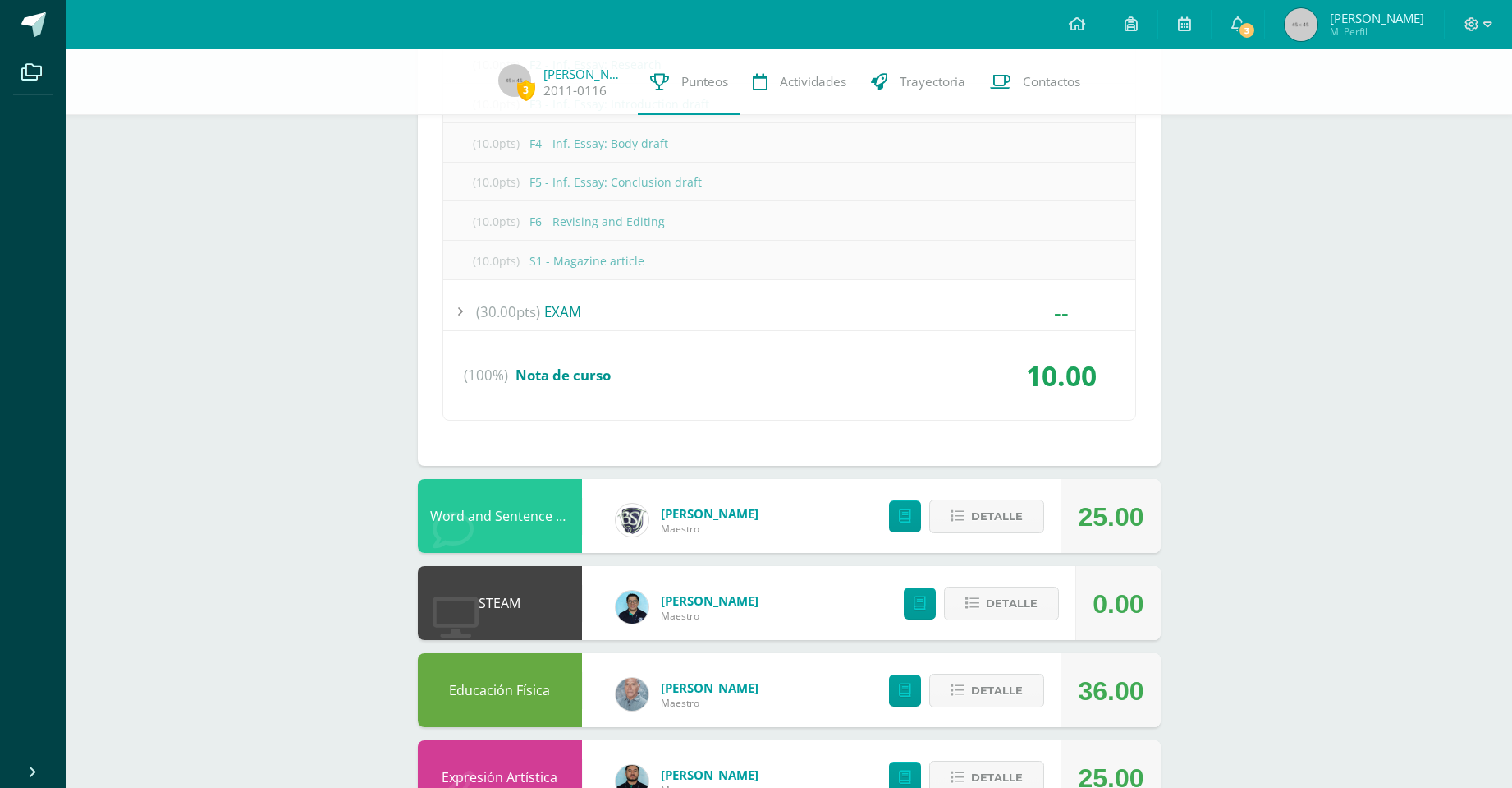
scroll to position [2647, 0]
click at [1007, 528] on span "Detalle" at bounding box center [997, 515] width 52 height 31
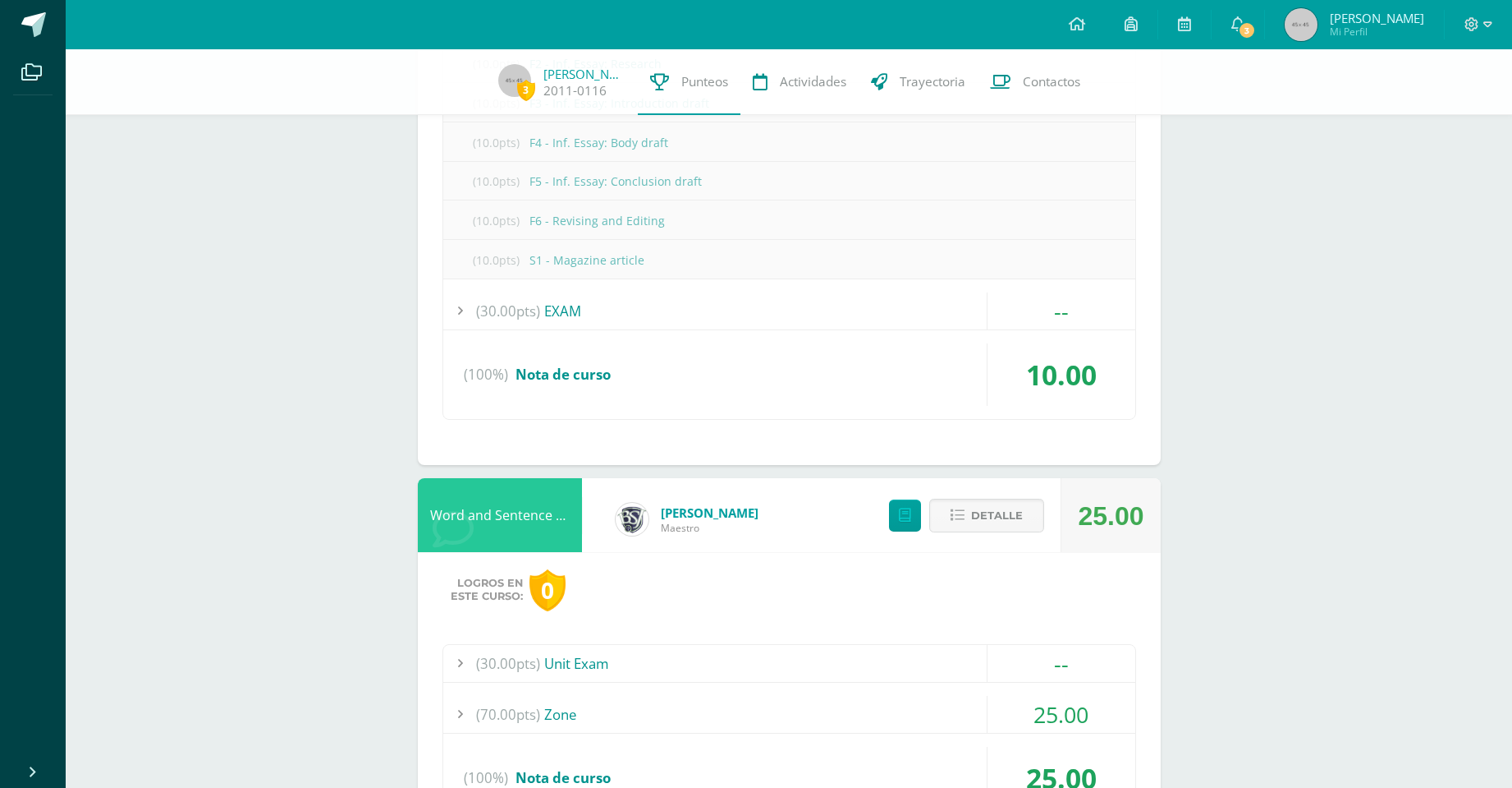
click at [567, 721] on div "(70.00pts) Zone" at bounding box center [789, 714] width 692 height 37
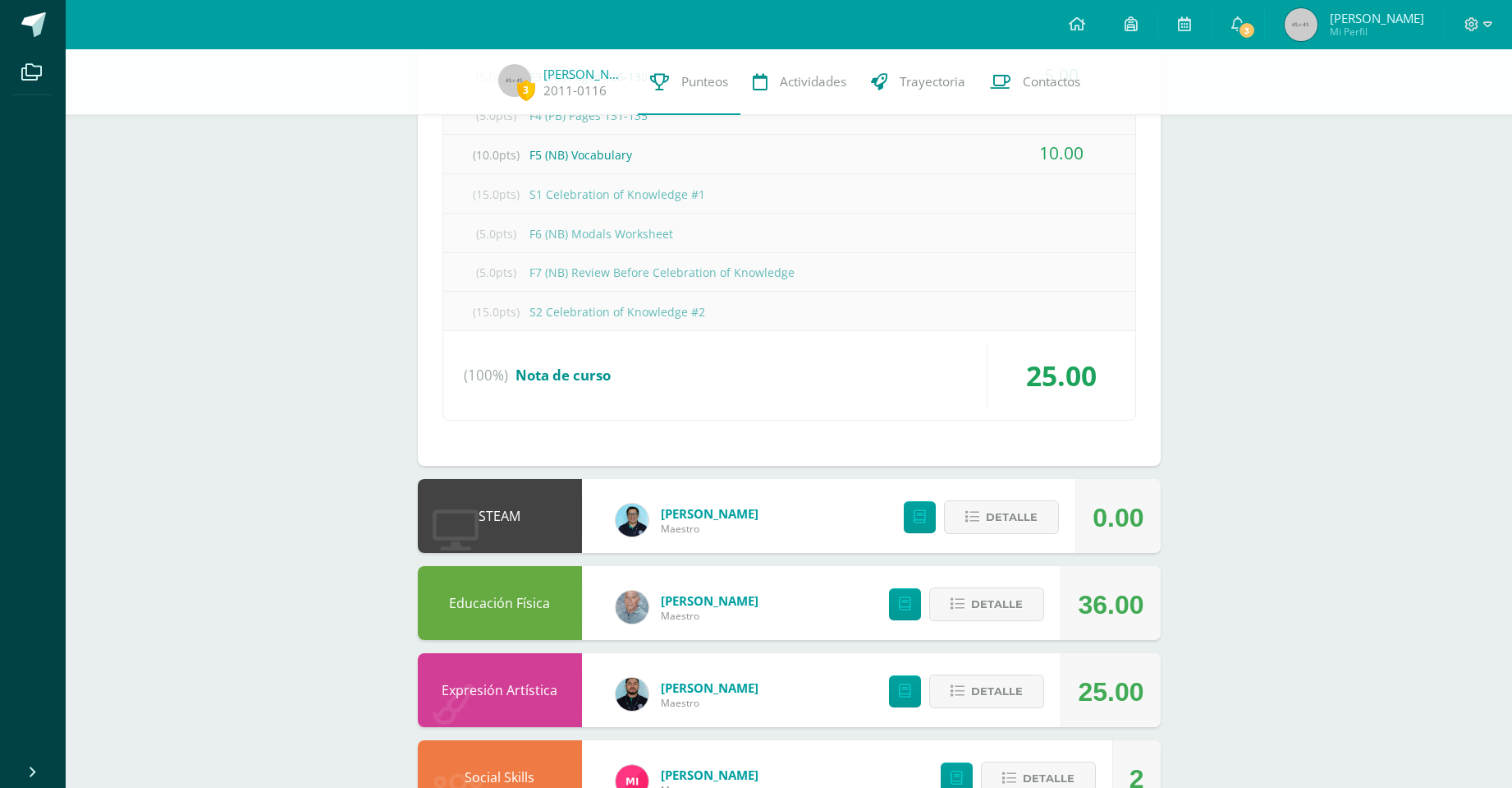
scroll to position [3141, 0]
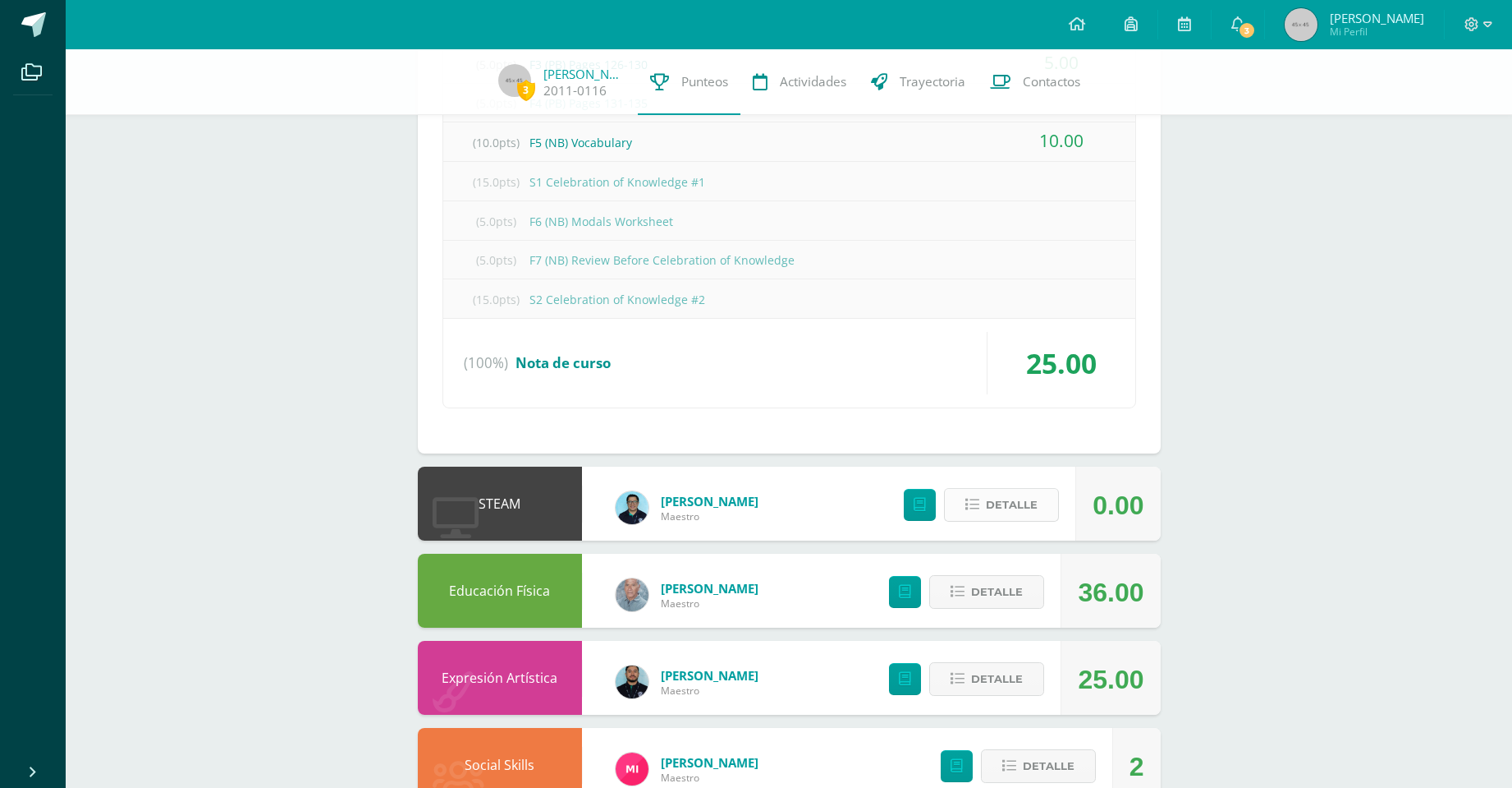
click at [998, 501] on span "Detalle" at bounding box center [1012, 505] width 52 height 31
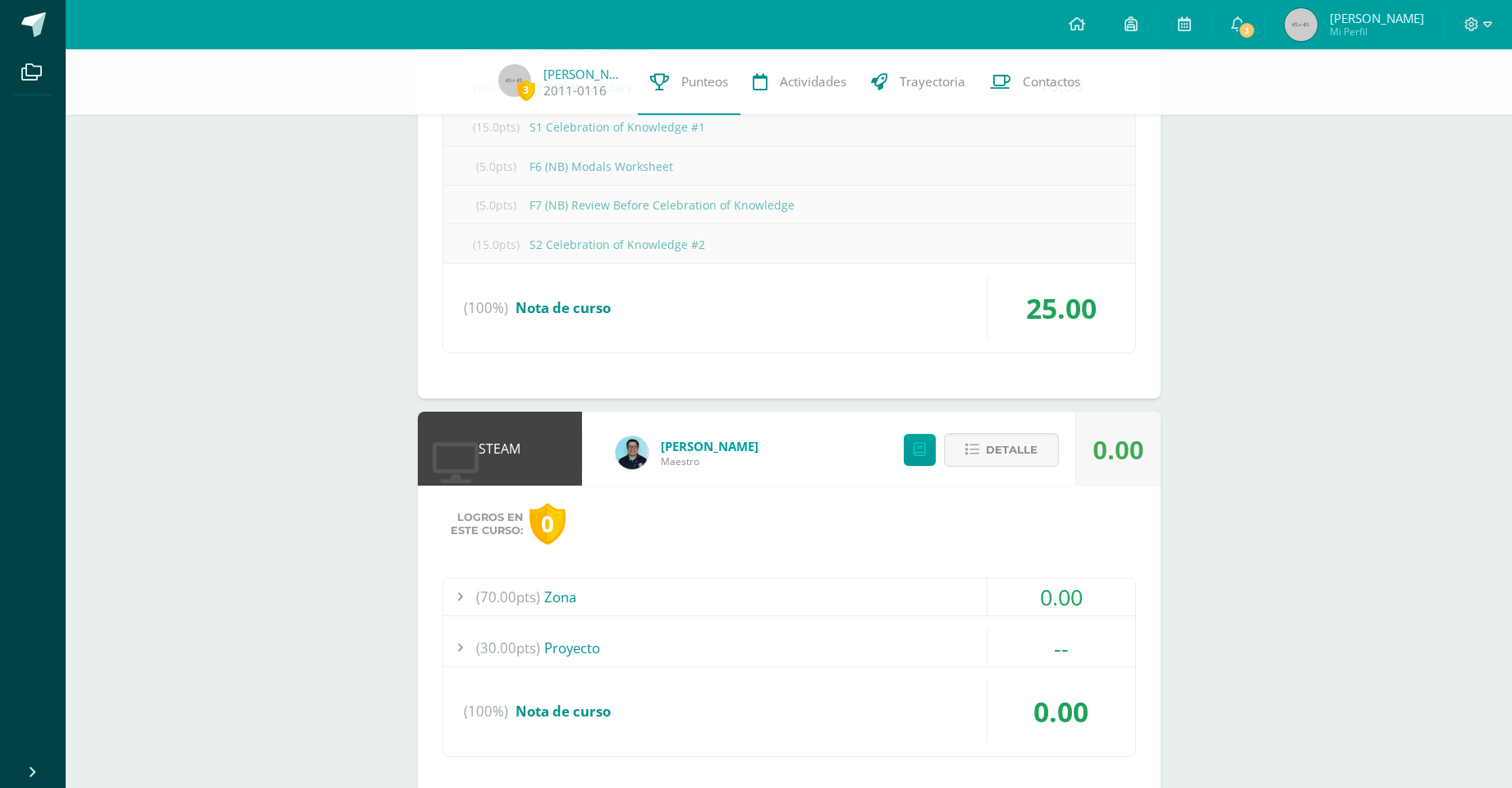
scroll to position [3222, 0]
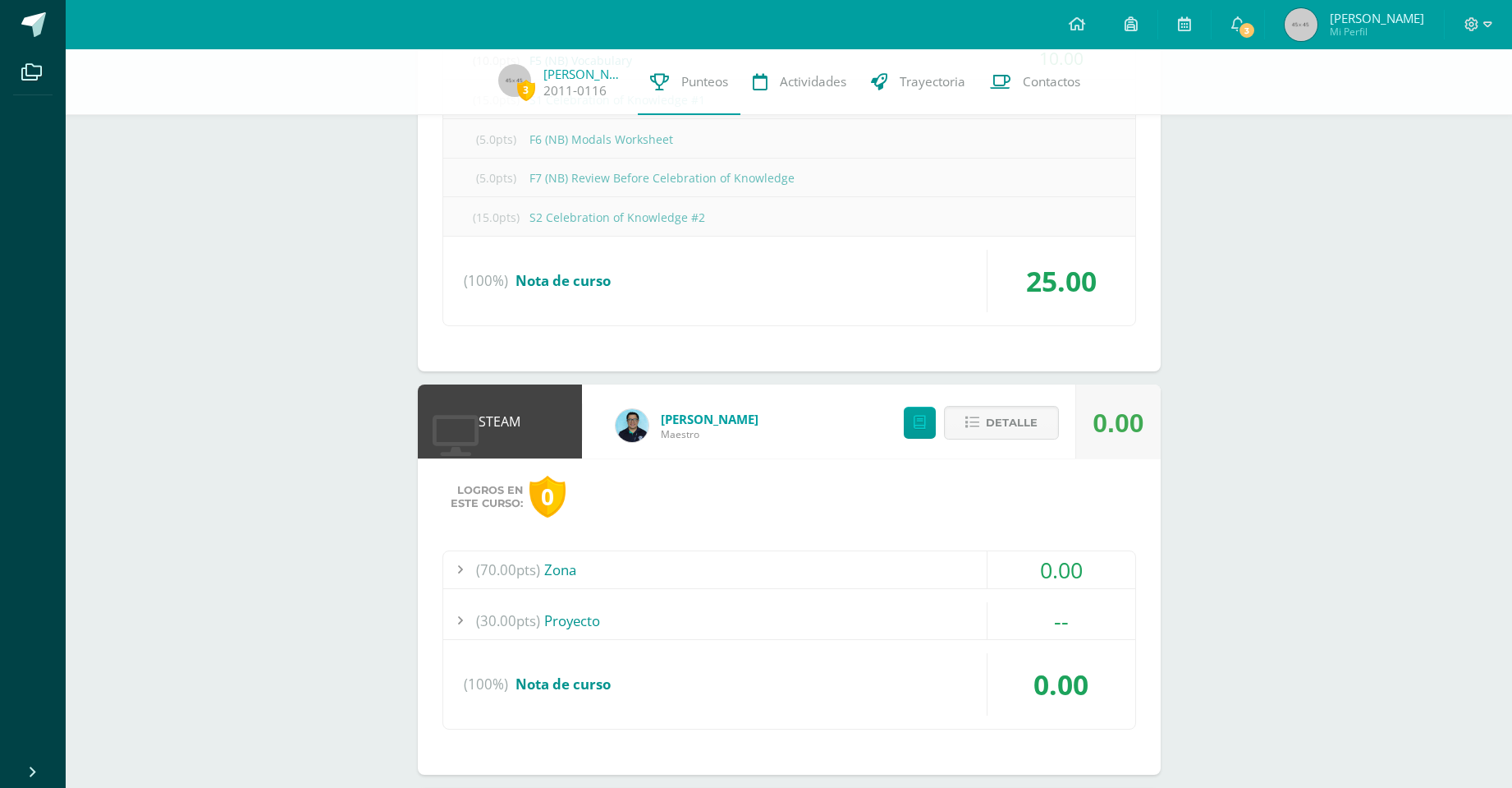
click at [563, 572] on div "(70.00pts) Zona" at bounding box center [789, 570] width 692 height 37
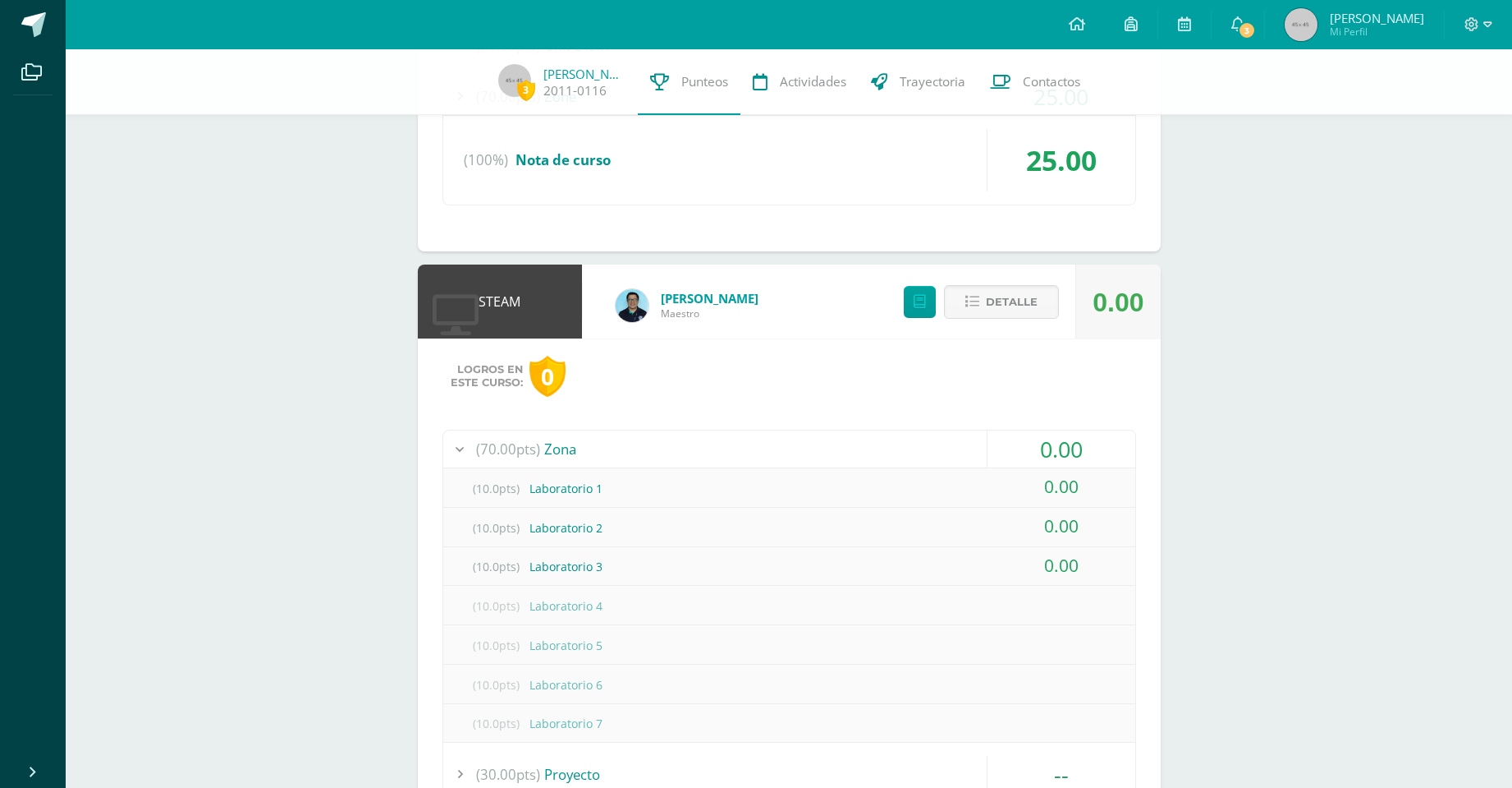
scroll to position [2773, 0]
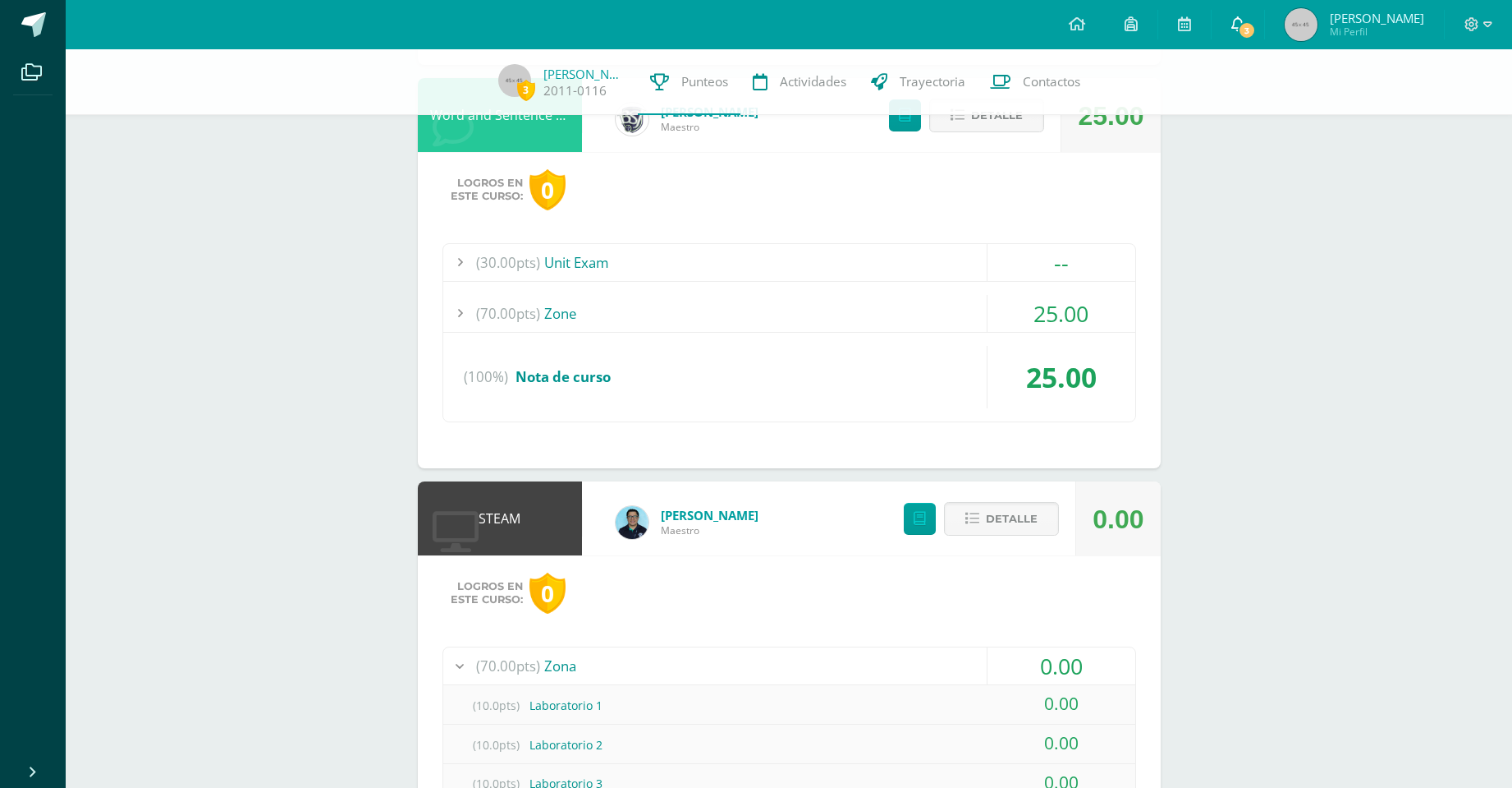
click at [1245, 16] on span at bounding box center [1238, 25] width 13 height 18
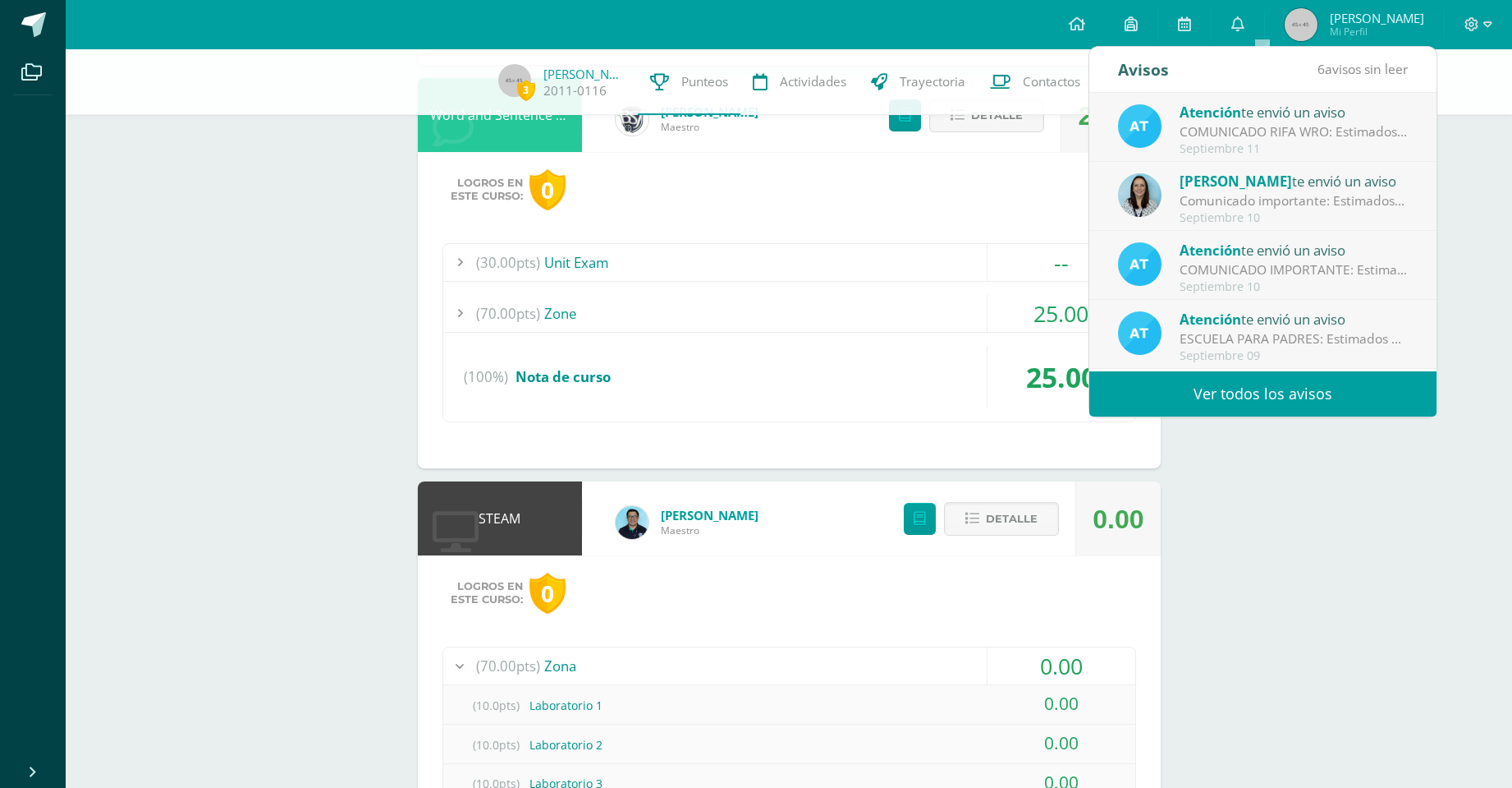
click at [1261, 138] on div "COMUNICADO RIFA WRO: Estimados padres de familia, Reciban un cordial saludo de …" at bounding box center [1294, 132] width 229 height 19
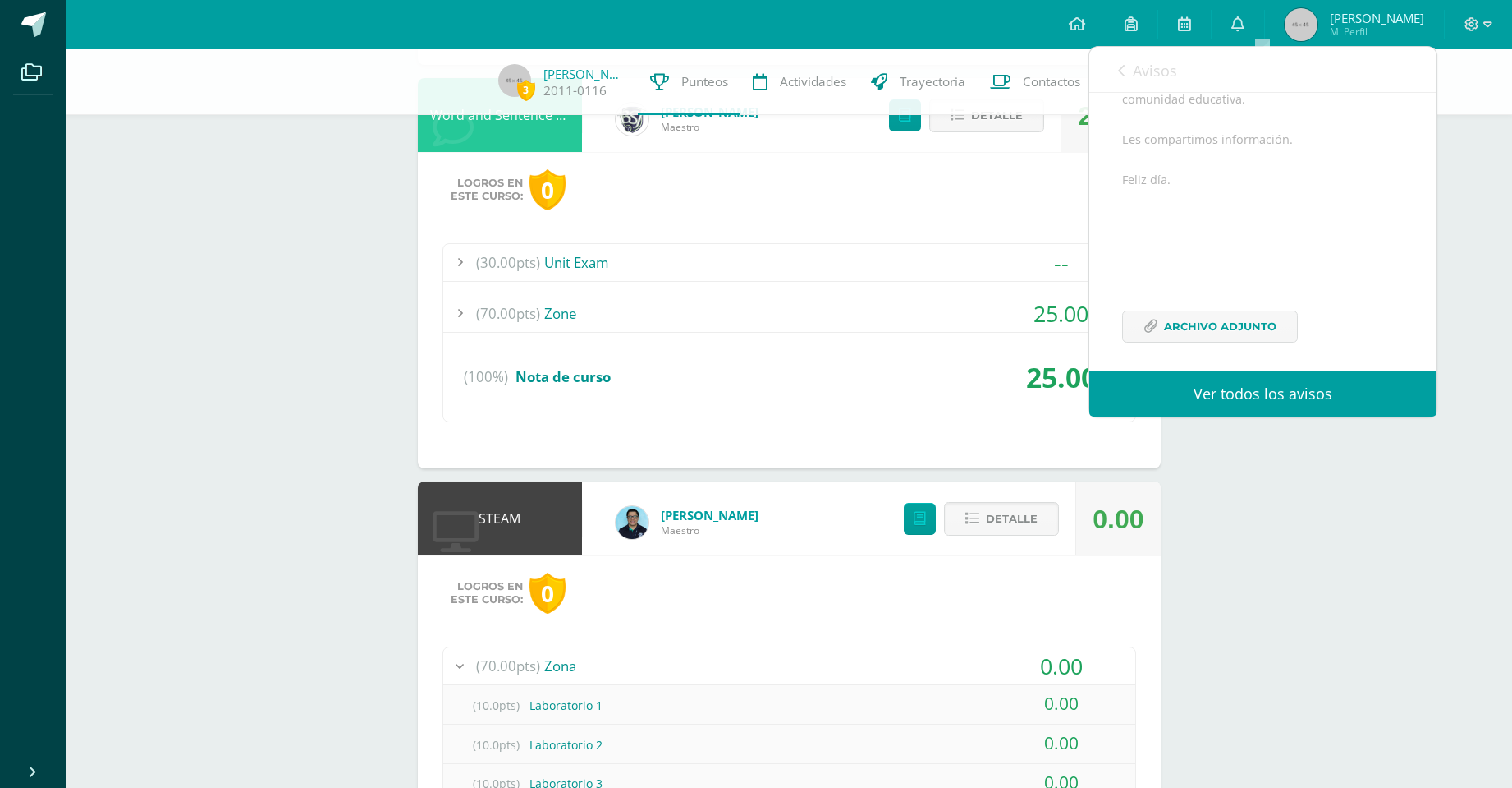
scroll to position [260, 0]
